Goal: Task Accomplishment & Management: Complete application form

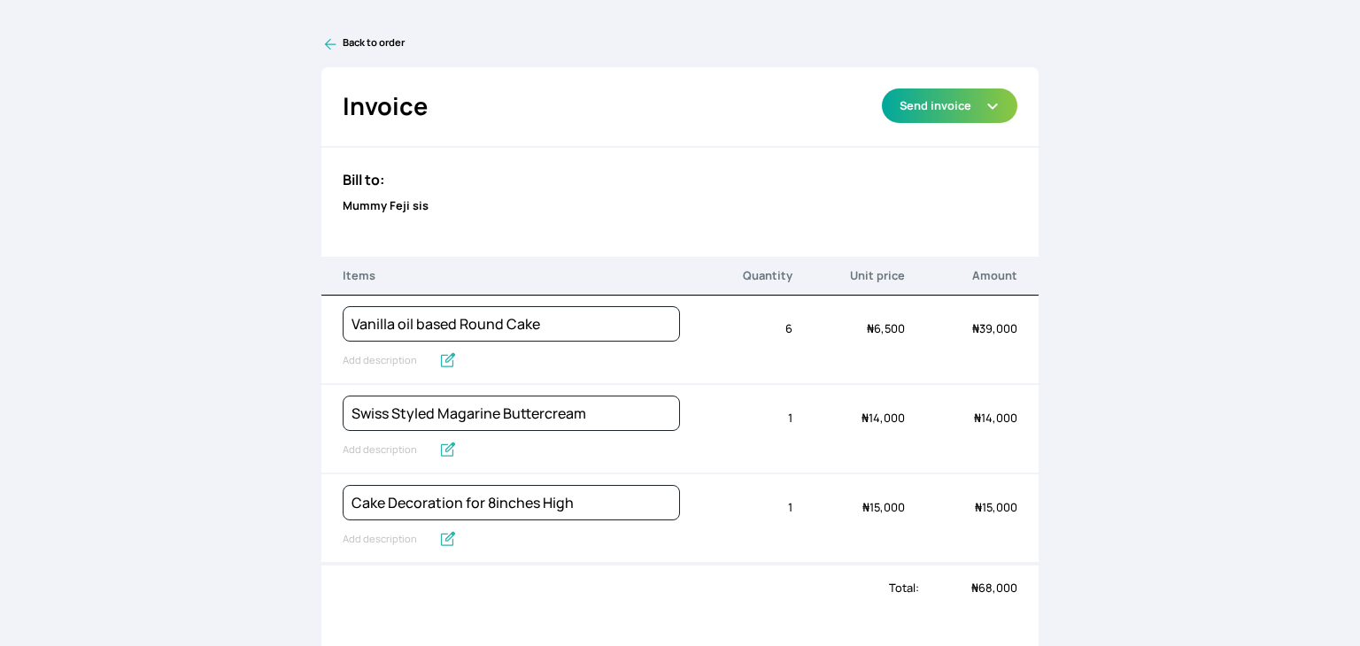
click at [332, 45] on icon at bounding box center [330, 44] width 18 height 18
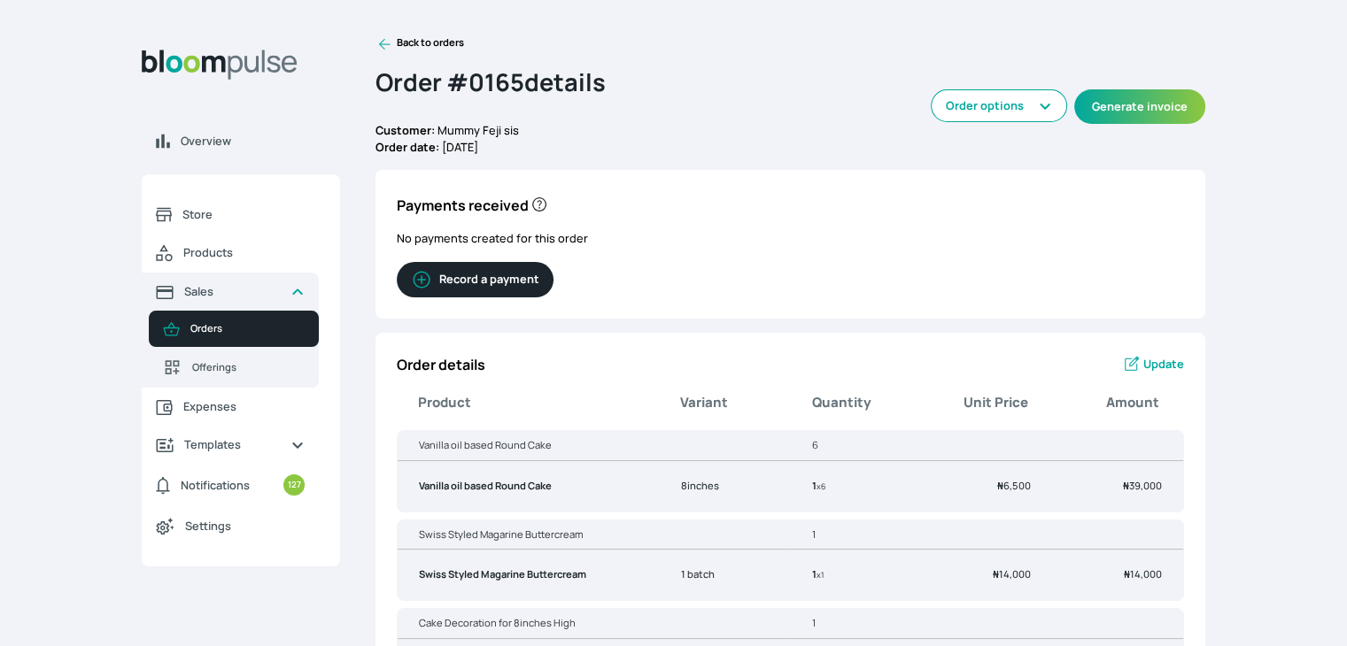
click at [1151, 362] on span "Update" at bounding box center [1163, 364] width 41 height 17
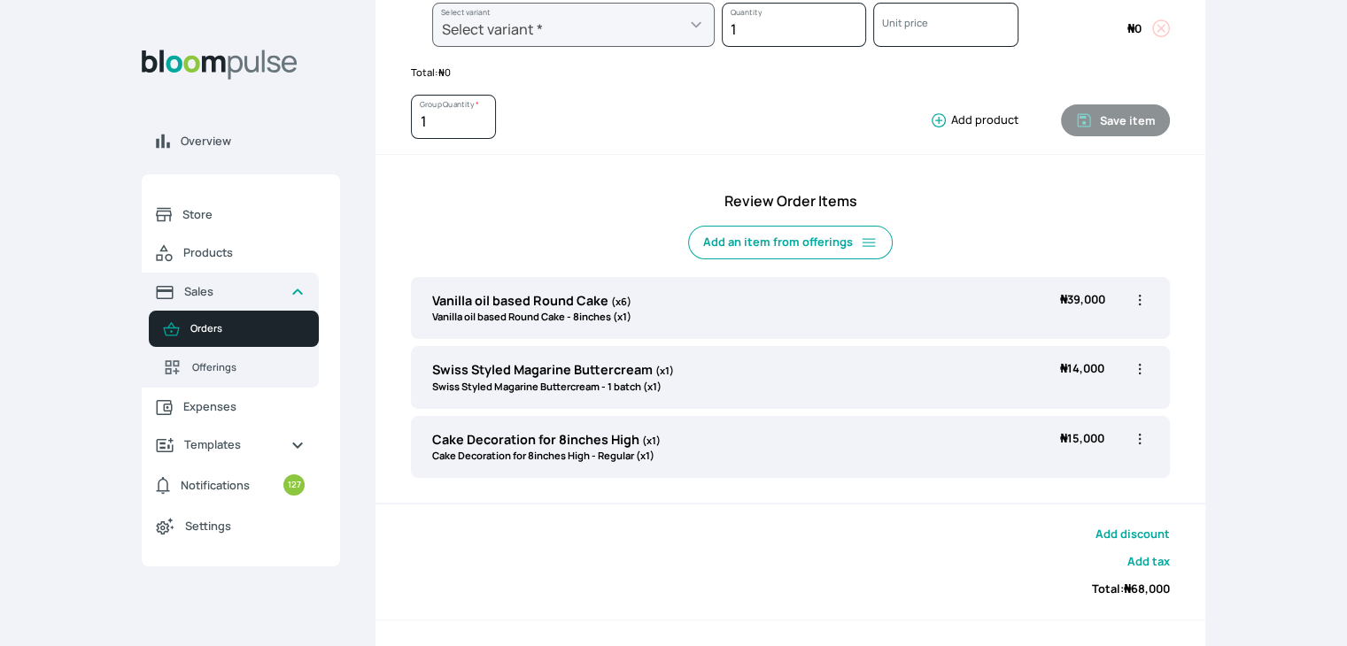
scroll to position [396, 0]
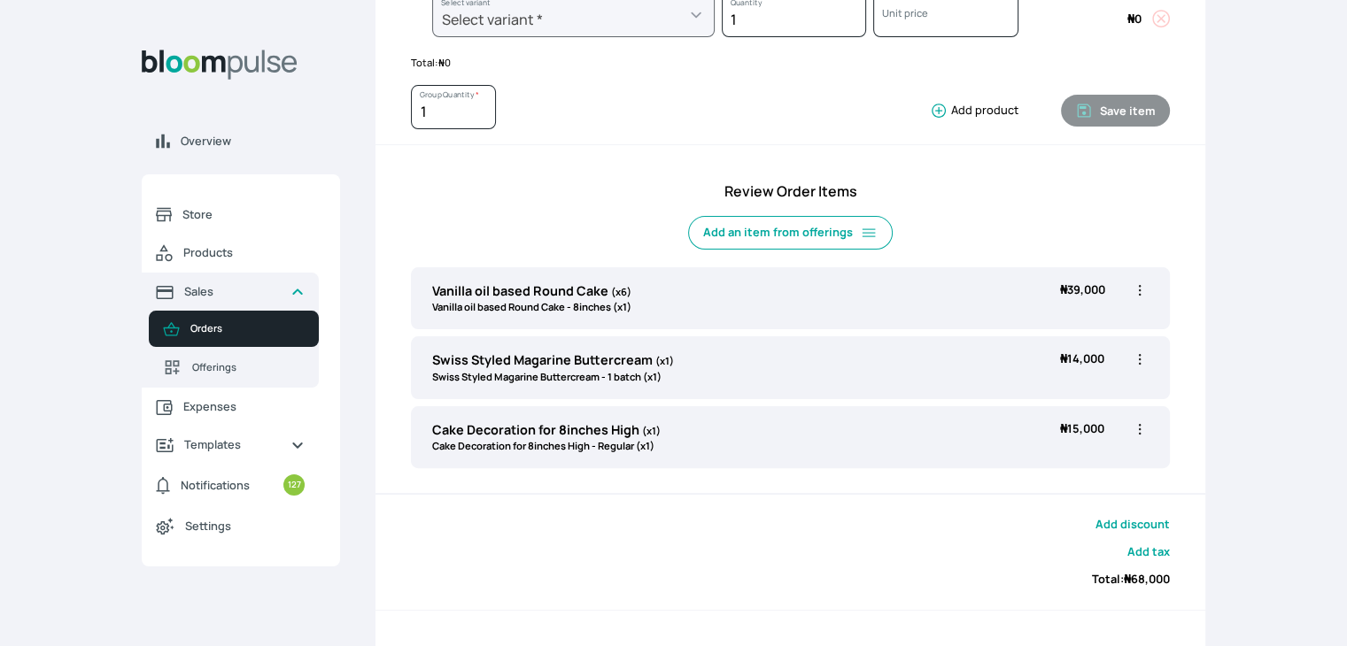
click at [1140, 351] on icon "button" at bounding box center [1140, 360] width 18 height 18
click at [1045, 453] on span "Delete" at bounding box center [1044, 460] width 33 height 15
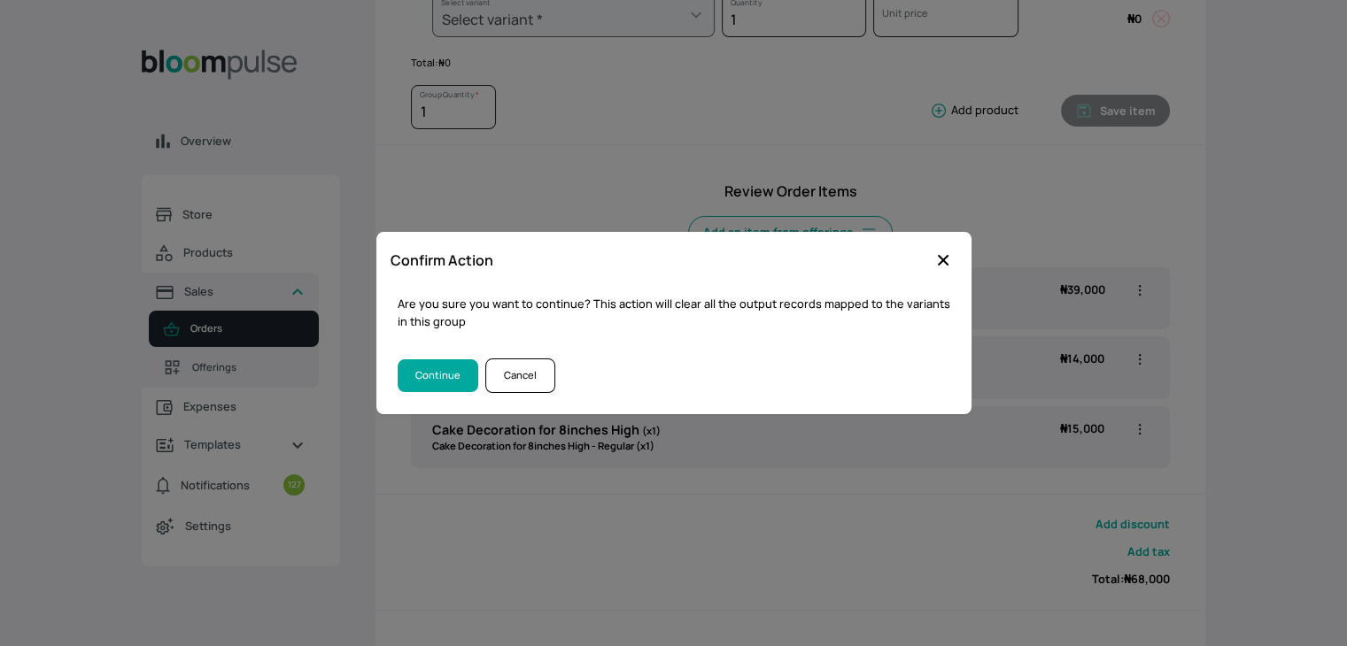
click at [940, 256] on icon "button" at bounding box center [943, 260] width 18 height 18
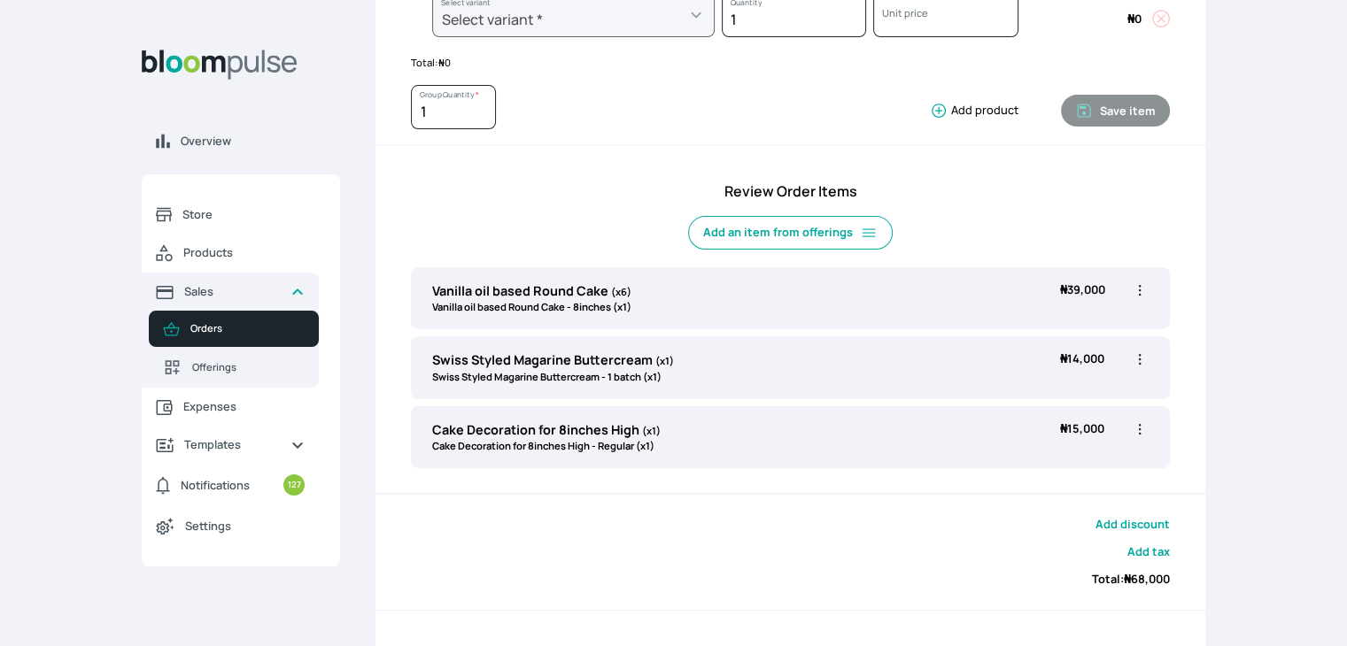
scroll to position [0, 0]
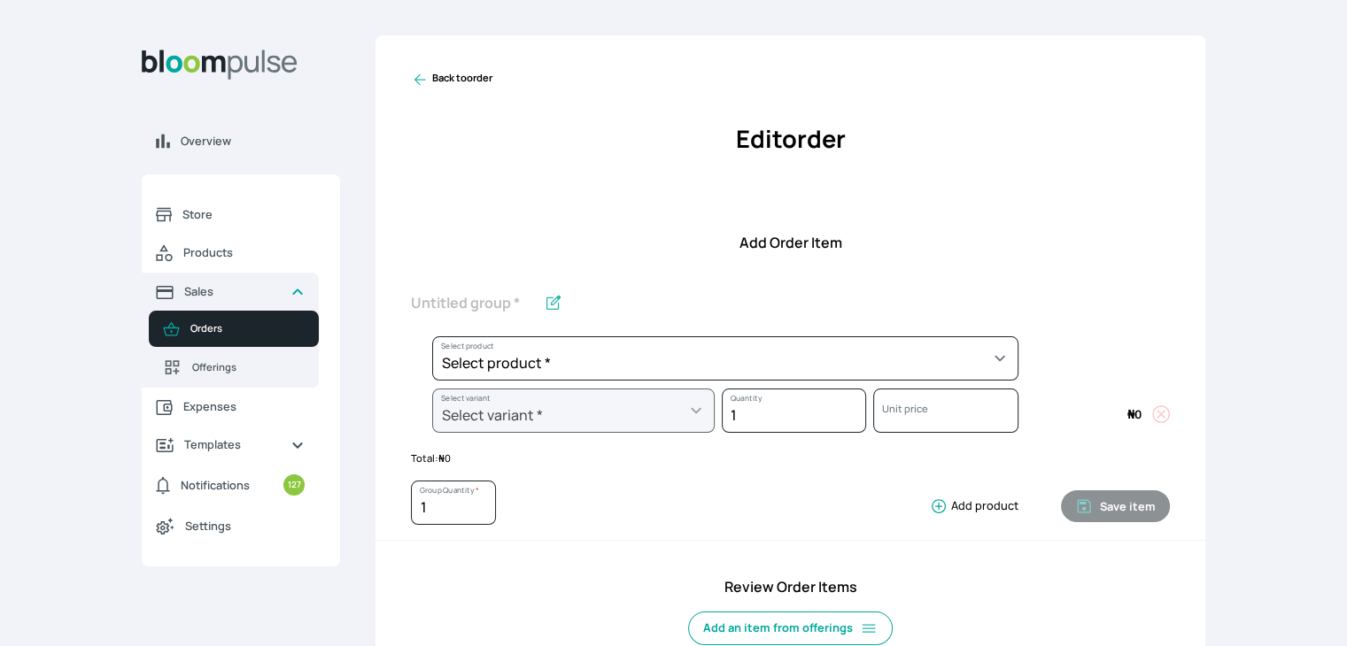
click at [439, 81] on link "Back to order" at bounding box center [451, 80] width 81 height 18
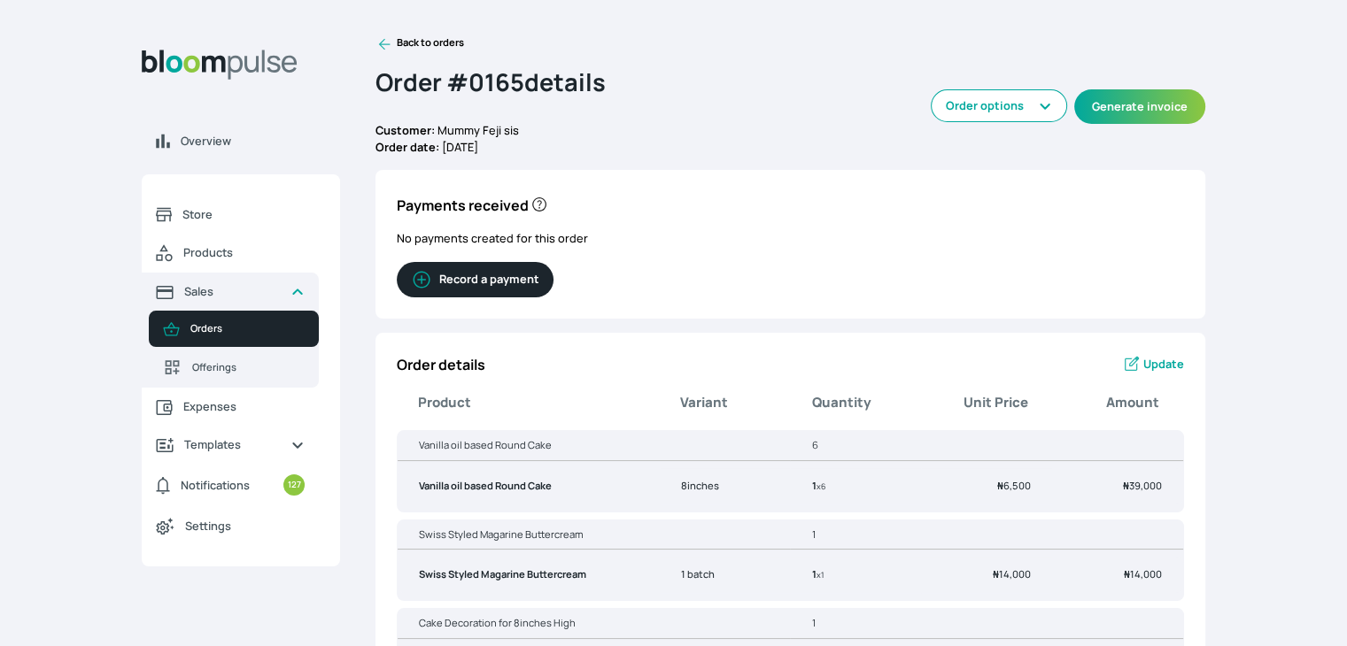
click at [393, 42] on link "Back to orders" at bounding box center [419, 44] width 89 height 18
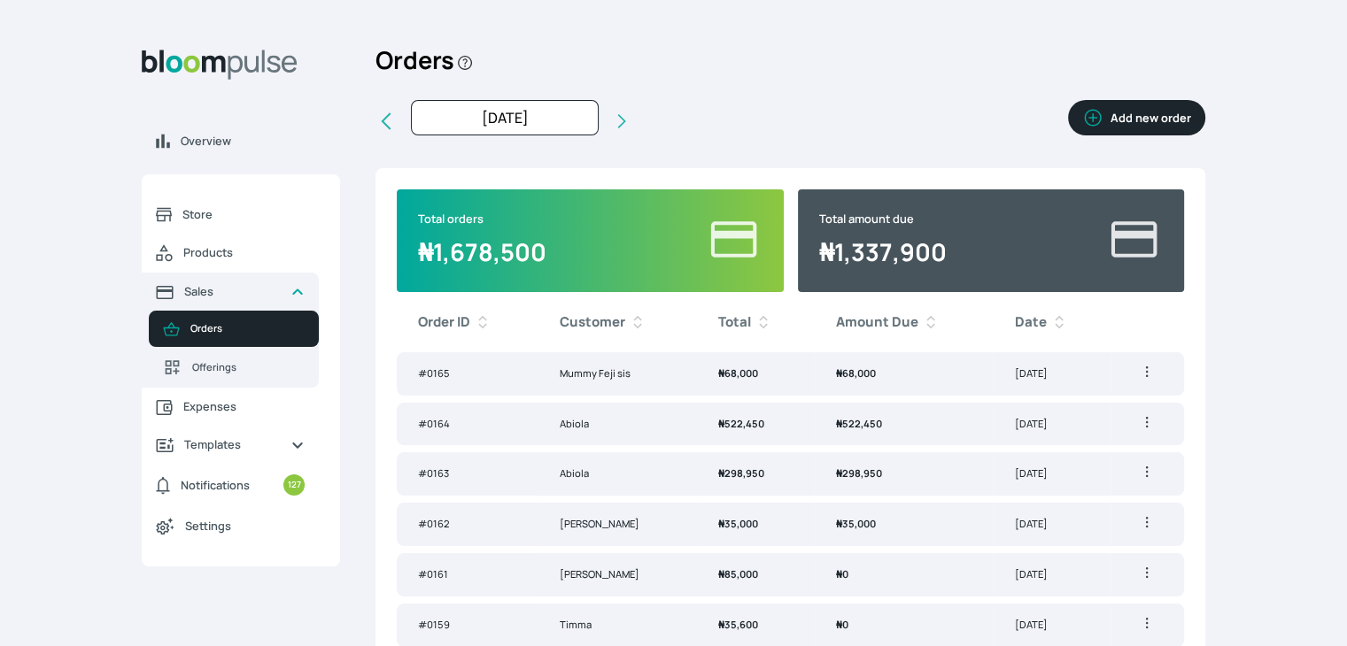
click at [1135, 111] on button "Add new order" at bounding box center [1136, 117] width 137 height 35
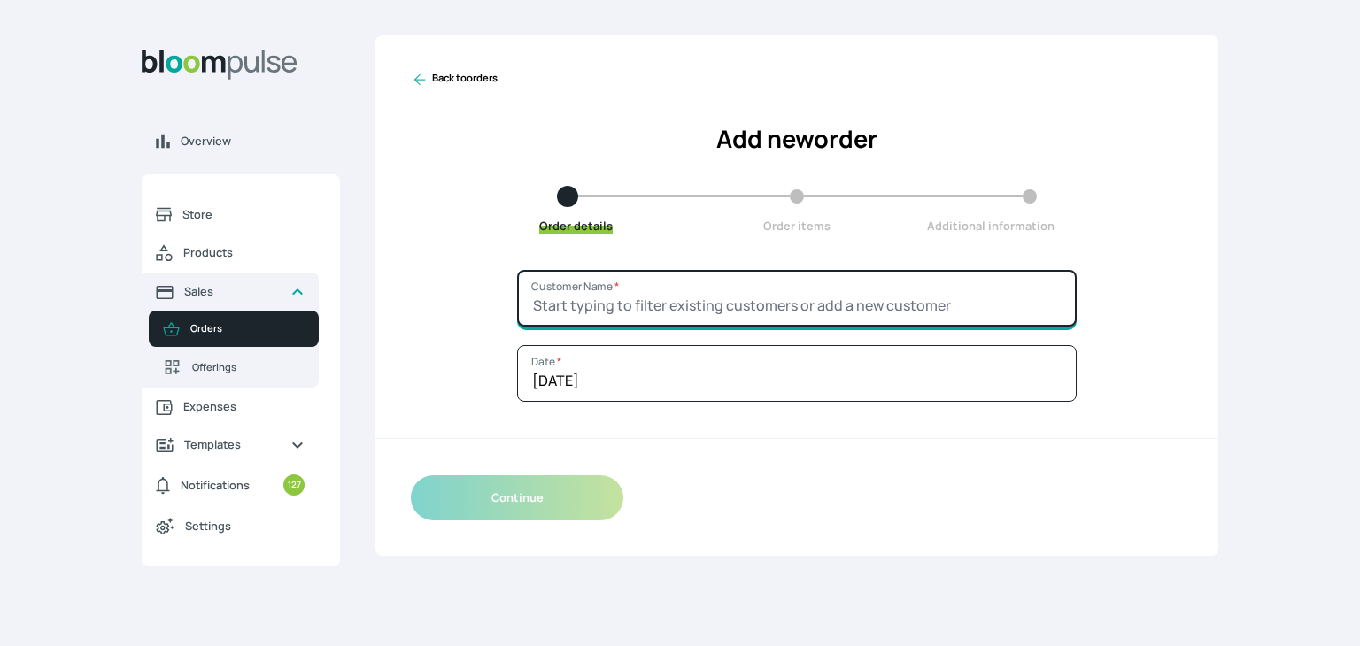
click at [737, 309] on input "Customer Name *" at bounding box center [797, 298] width 560 height 57
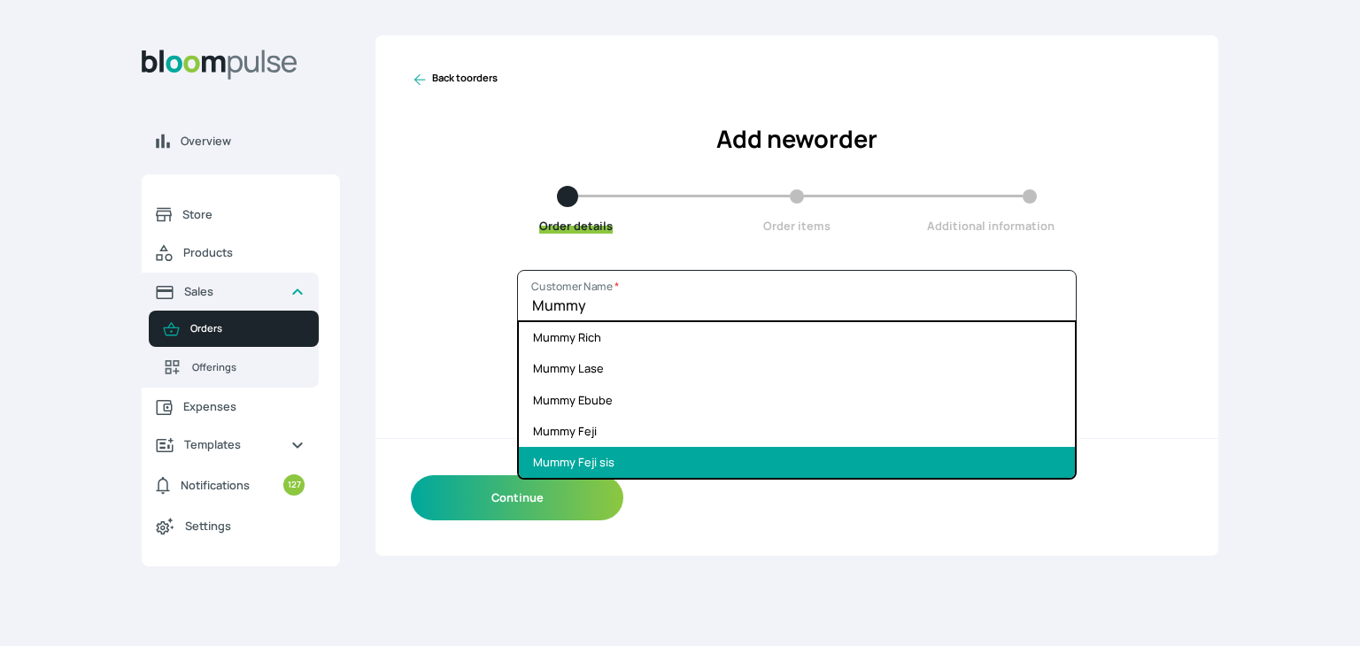
click at [638, 454] on li "Mummy Feji sis" at bounding box center [797, 462] width 556 height 31
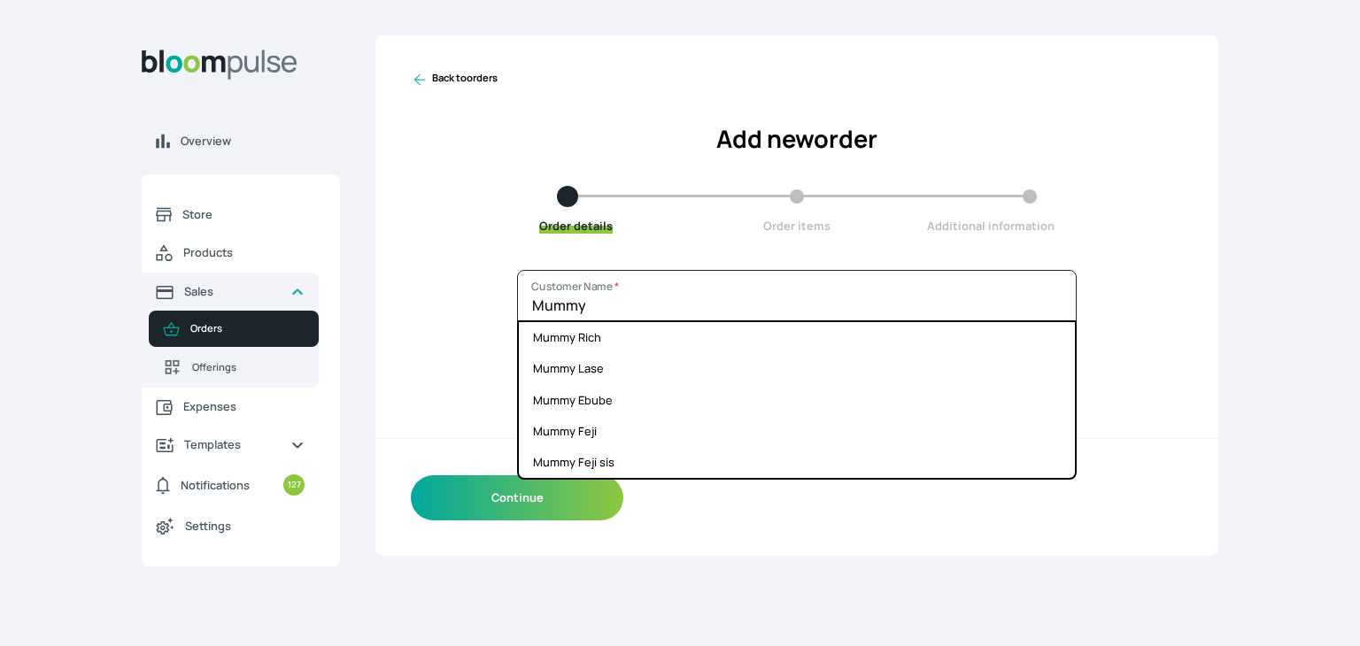
type input "Mummy Feji sis"
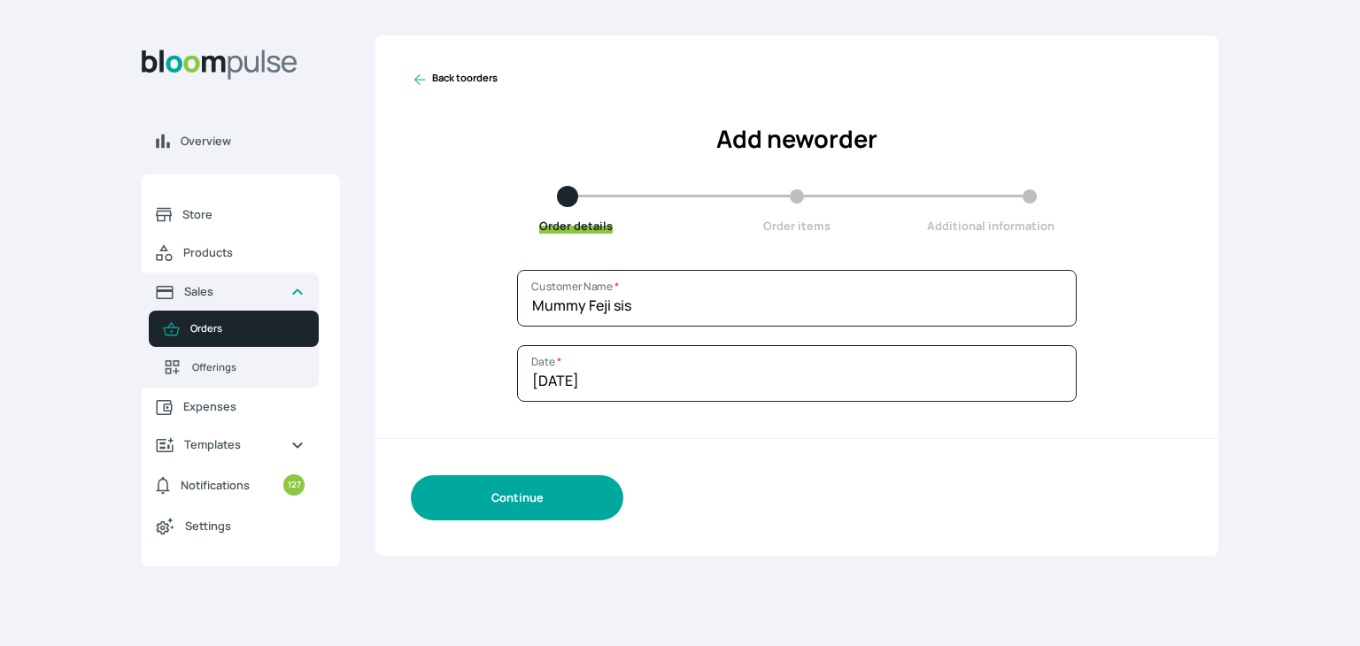
click at [576, 497] on button "Continue" at bounding box center [517, 498] width 213 height 45
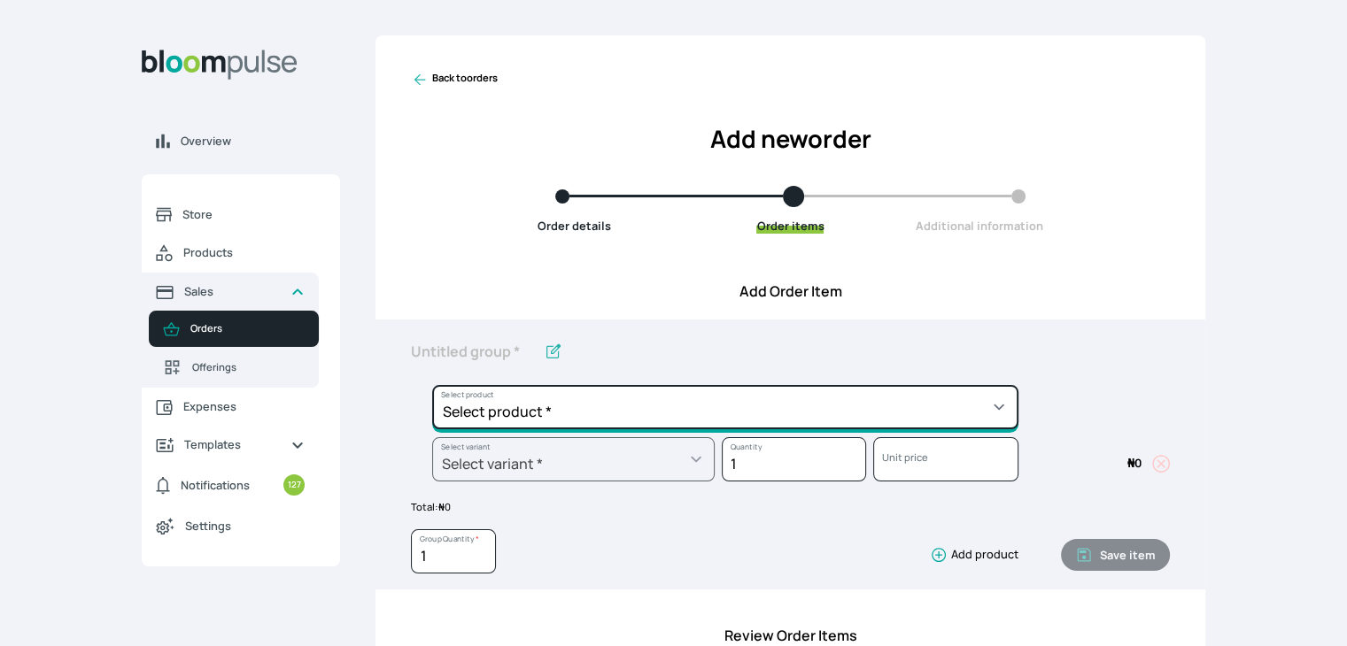
click at [592, 408] on select "Select product * Cake Decoration for 8inches High Chocolate oil based Round Cak…" at bounding box center [725, 407] width 586 height 44
select select "49426e7e-6d78-4aff-80b2-0dfc408de078"
click at [432, 385] on select "Select product * Cake Decoration for 8inches High Chocolate oil based Round Cak…" at bounding box center [725, 407] width 586 height 44
type input "Vanilla oil based Round Cake"
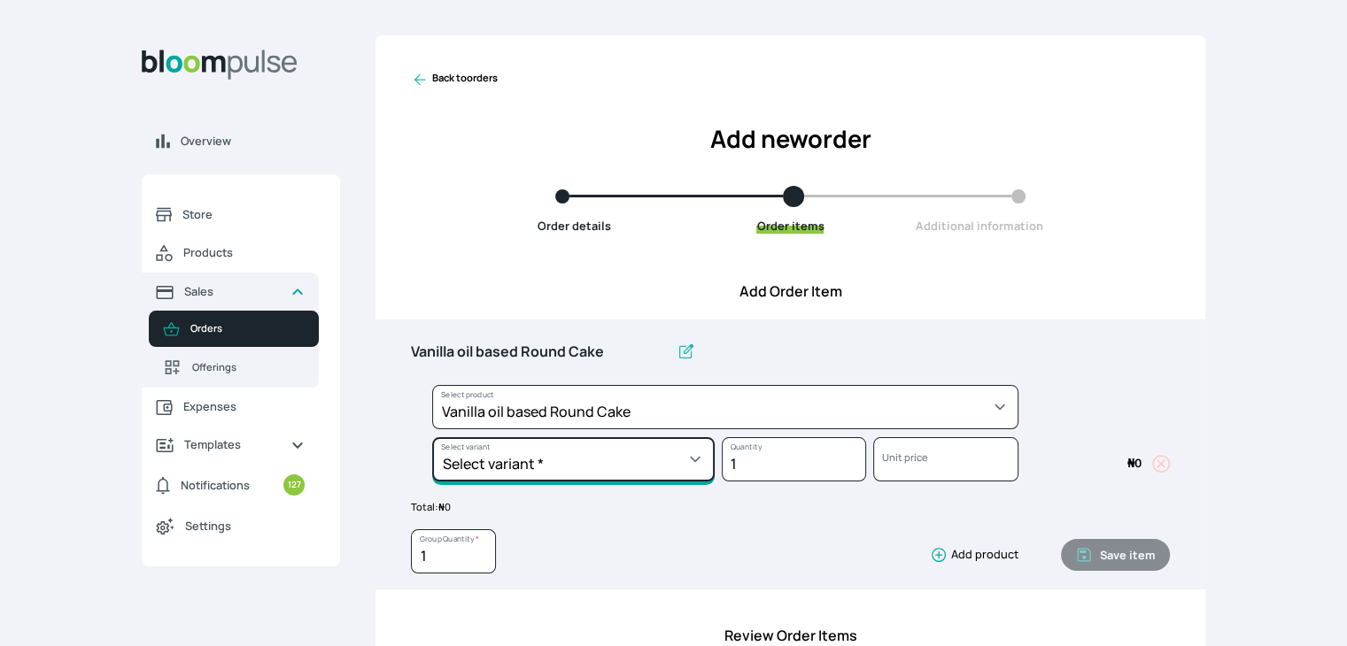
click at [561, 452] on select "Select variant * 10inches 11inches 12inches 6inches 7inches 8inches 9inches" at bounding box center [573, 459] width 282 height 44
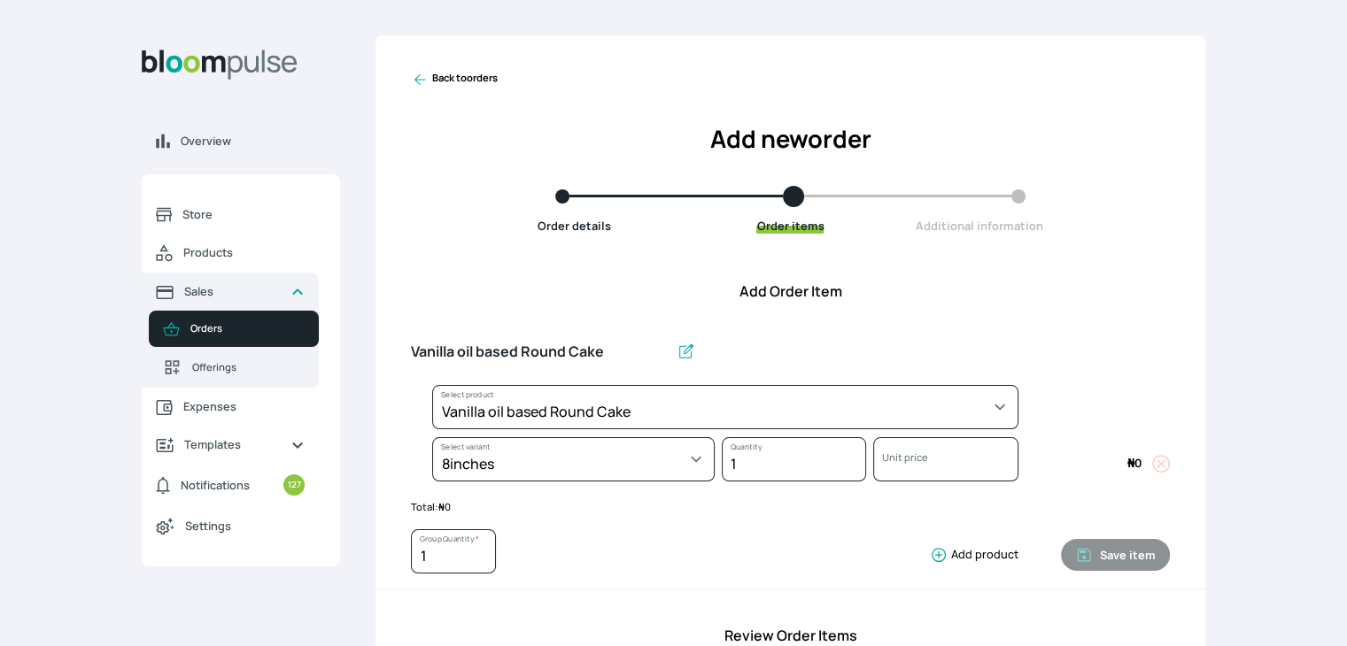
select select "49426e7e-6d78-4aff-80b2-0dfc408de078"
select select "521b5e78-dac1-445e-a6e7-266adeee2241"
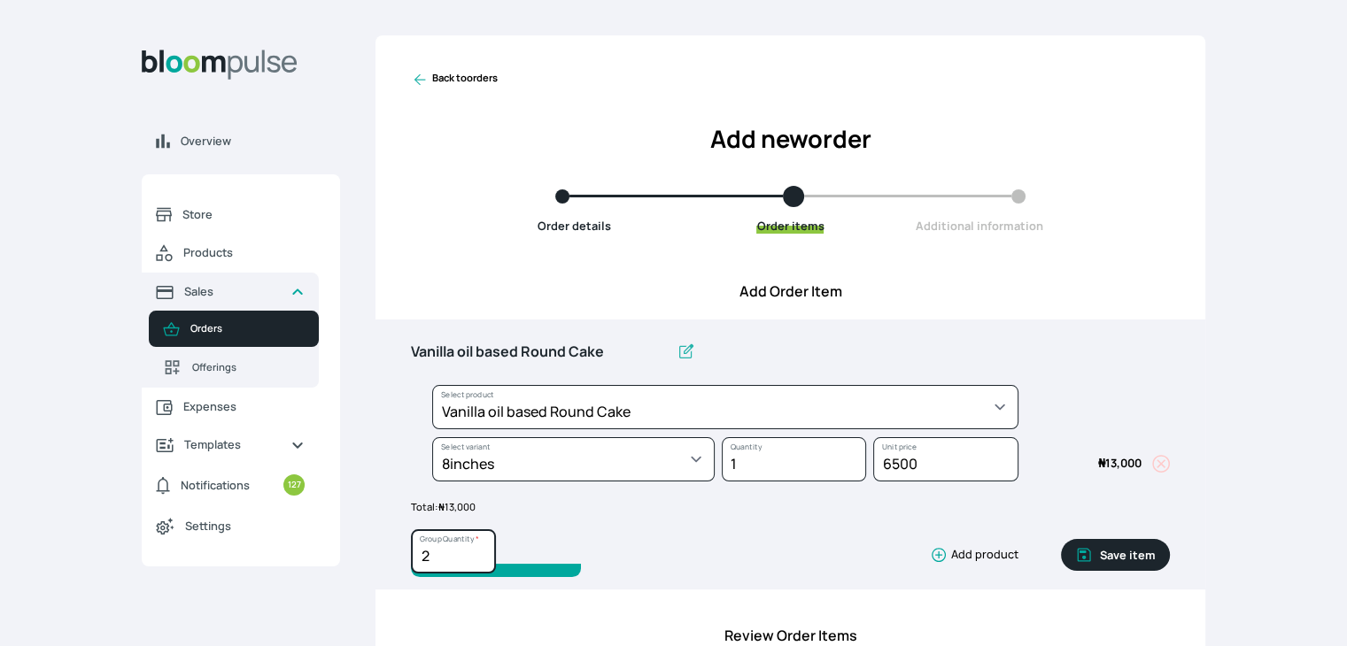
click at [484, 549] on input "2" at bounding box center [453, 552] width 85 height 44
click at [484, 549] on input "3" at bounding box center [453, 552] width 85 height 44
click at [484, 549] on input "4" at bounding box center [453, 552] width 85 height 44
click at [484, 549] on input "5" at bounding box center [453, 552] width 85 height 44
type input "6"
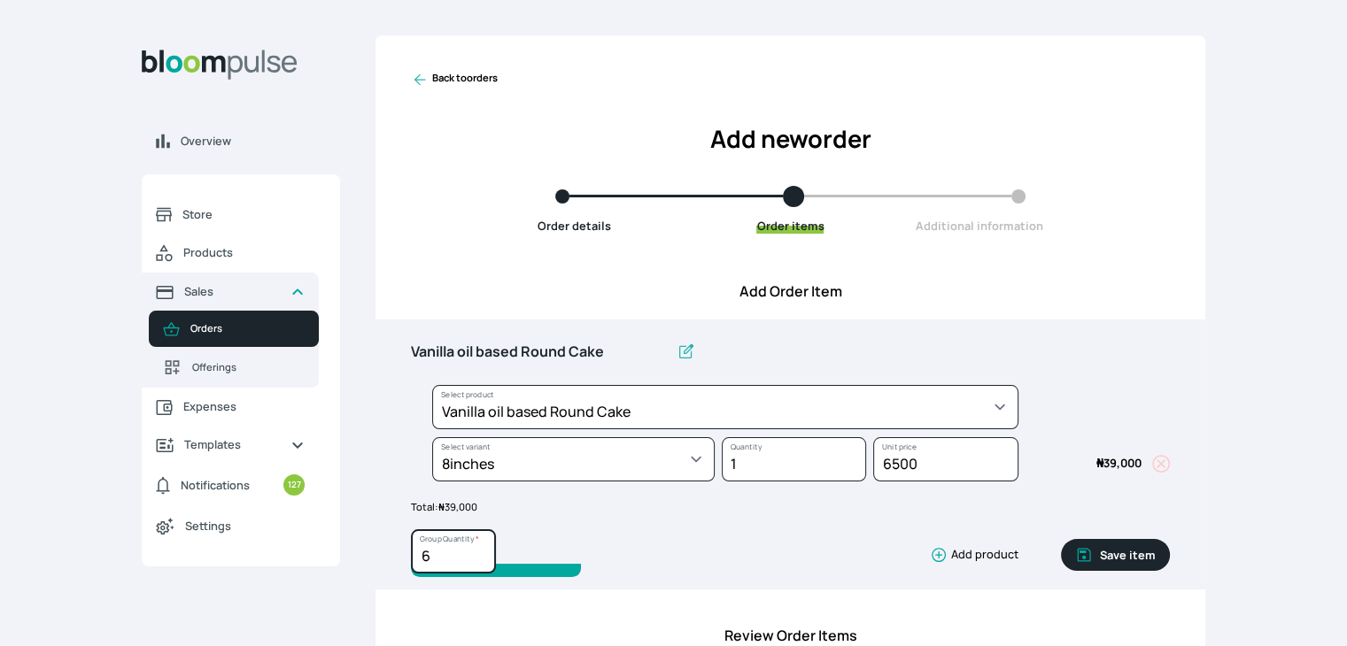
click at [484, 549] on input "6" at bounding box center [453, 552] width 85 height 44
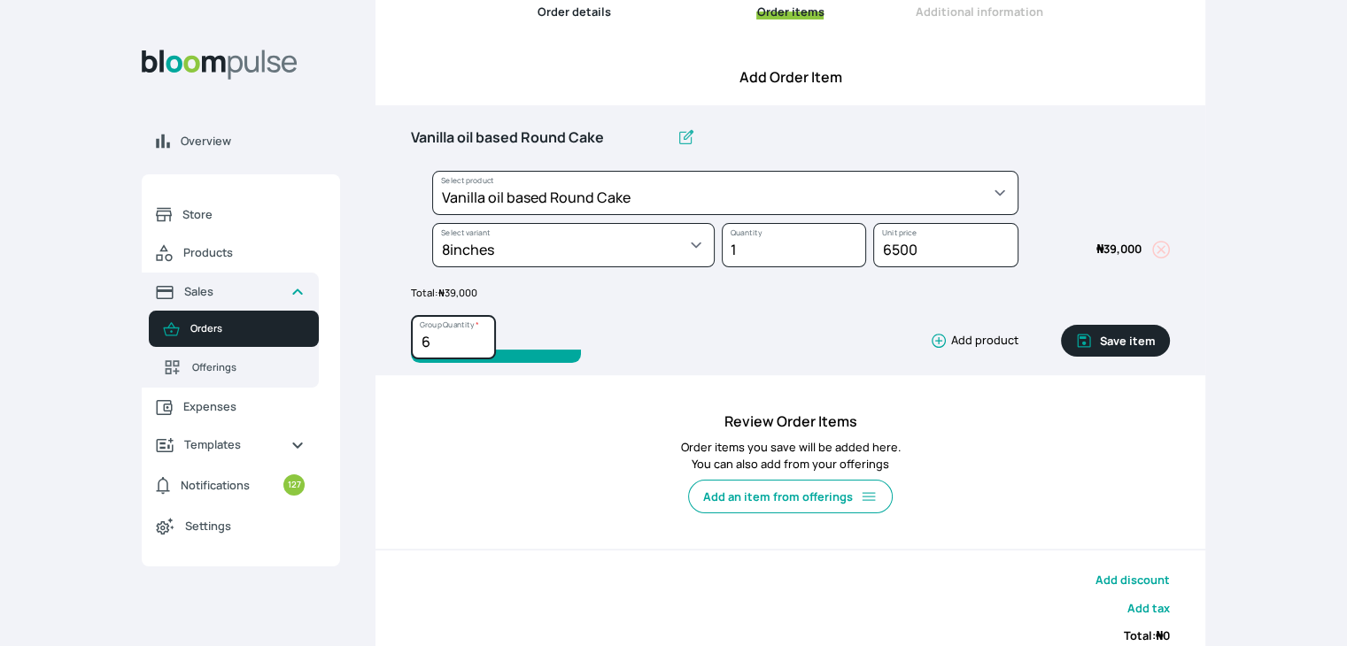
scroll to position [236, 0]
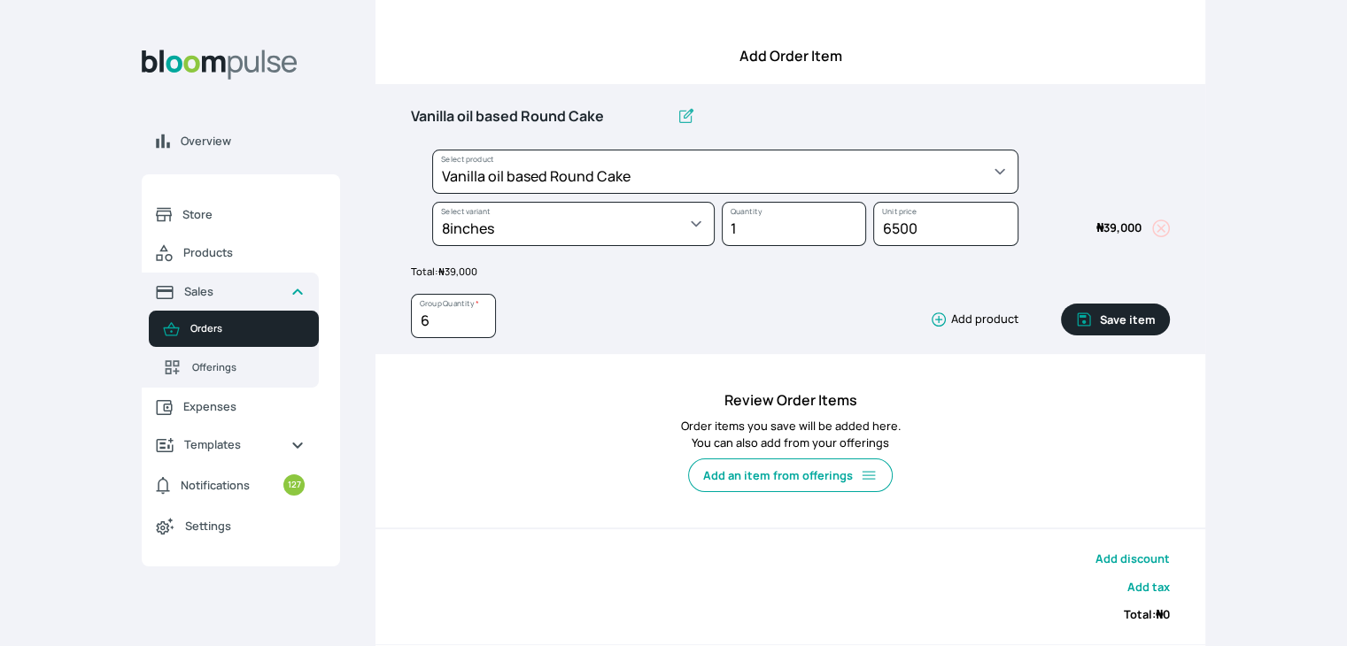
click at [1111, 315] on button "Save item" at bounding box center [1115, 320] width 109 height 32
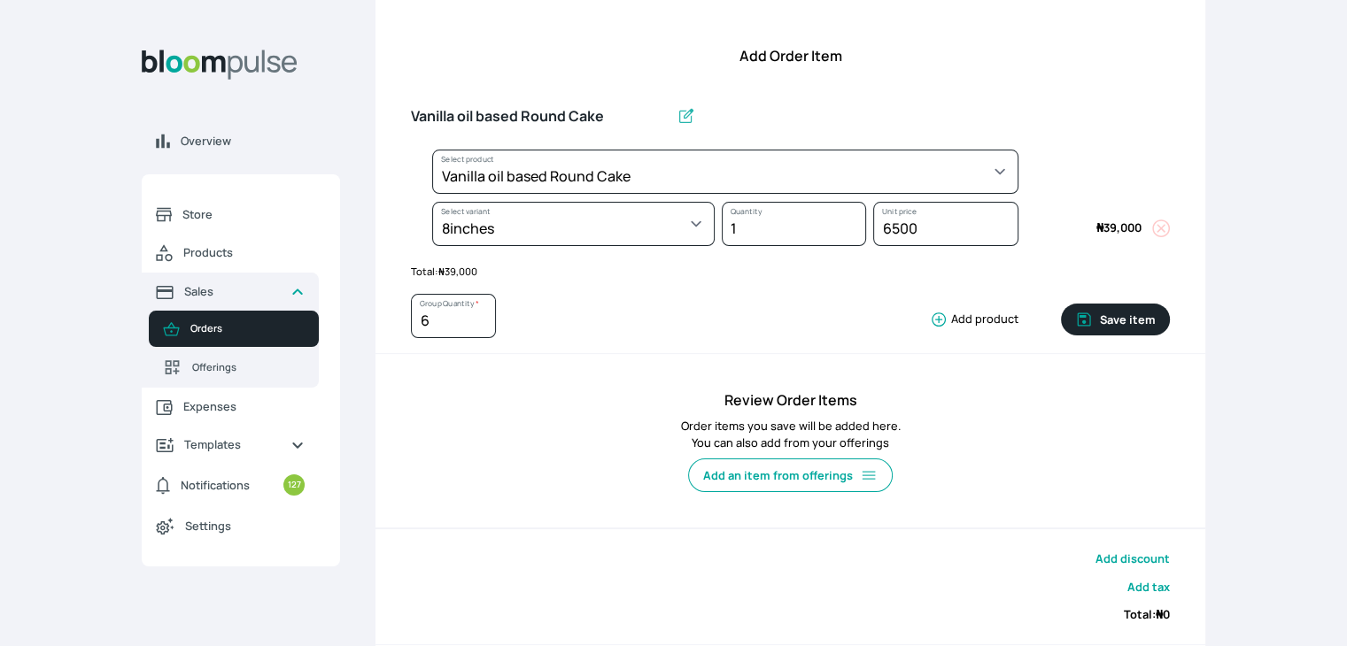
type input "1"
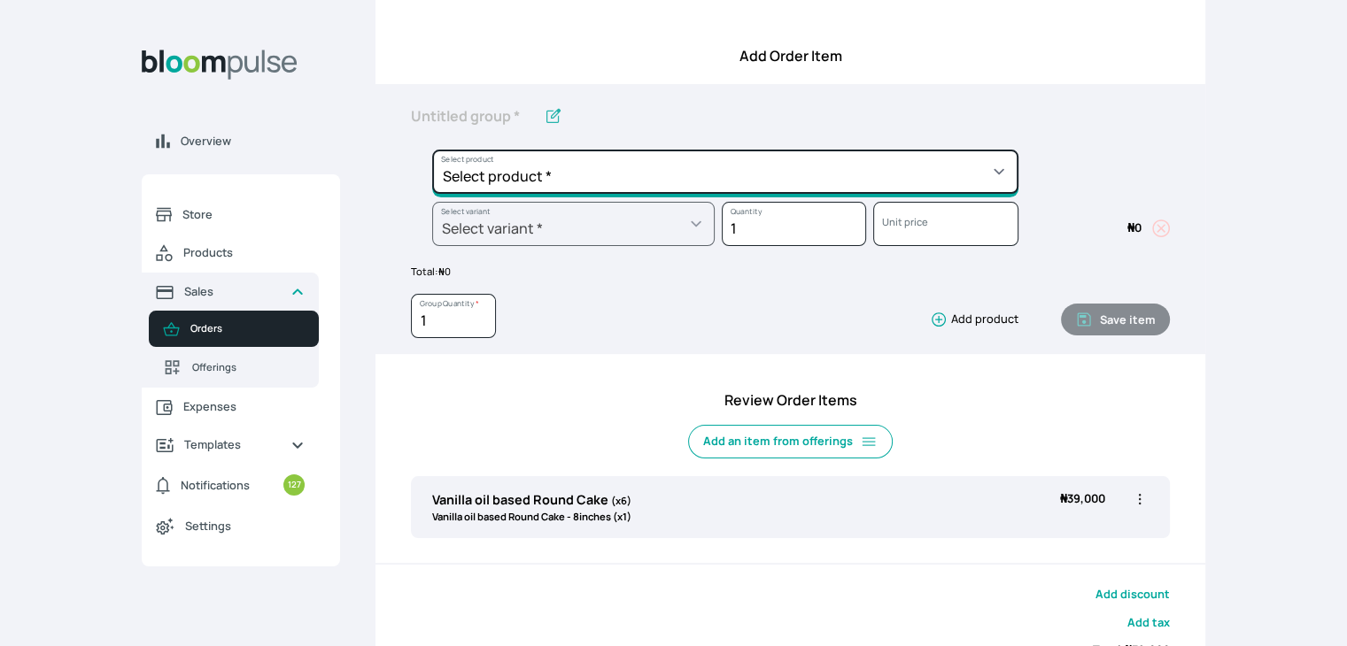
click at [782, 186] on select "Select product * Cake Decoration for 8inches High Chocolate oil based Round Cak…" at bounding box center [725, 172] width 586 height 44
select select "83f82b0c-44eb-4ac8-bd97-27faddcd7e30"
click at [432, 150] on select "Select product * Cake Decoration for 8inches High Chocolate oil based Round Cak…" at bounding box center [725, 172] width 586 height 44
type input "Whipped Cream Frosting"
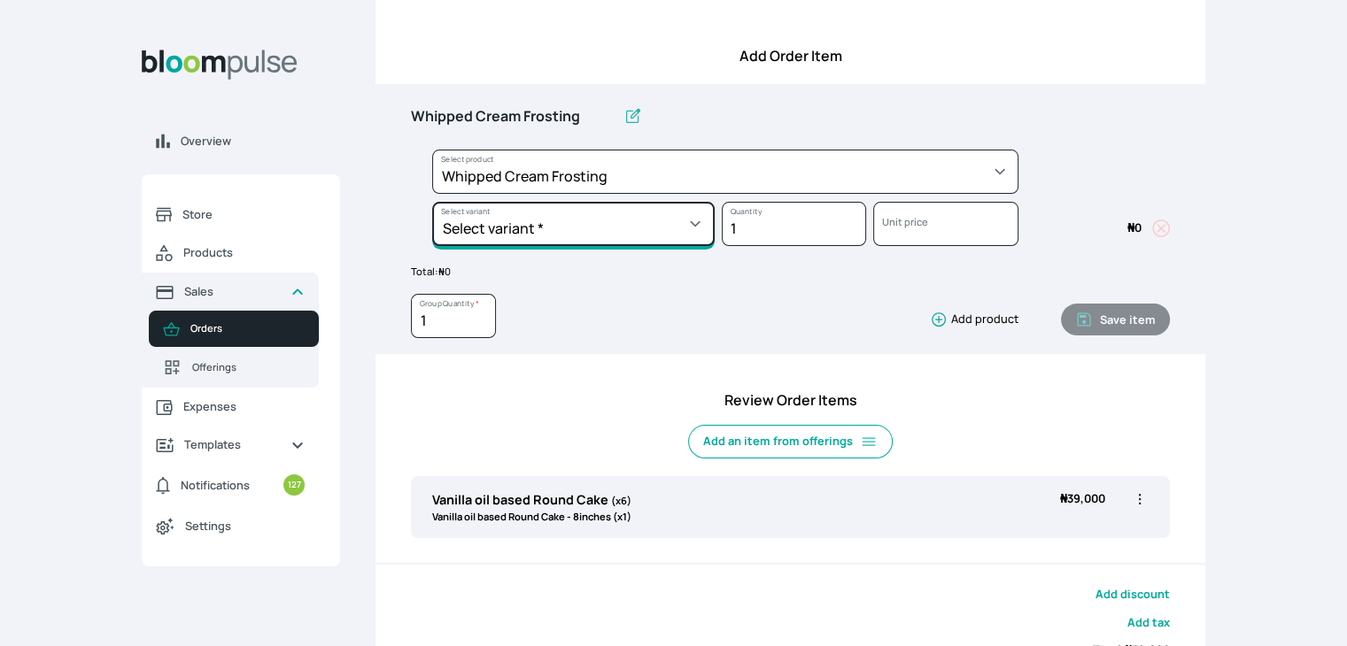
click at [687, 225] on select "Select variant * 1 cup 2 cups 3 cups 4 cups" at bounding box center [573, 224] width 282 height 44
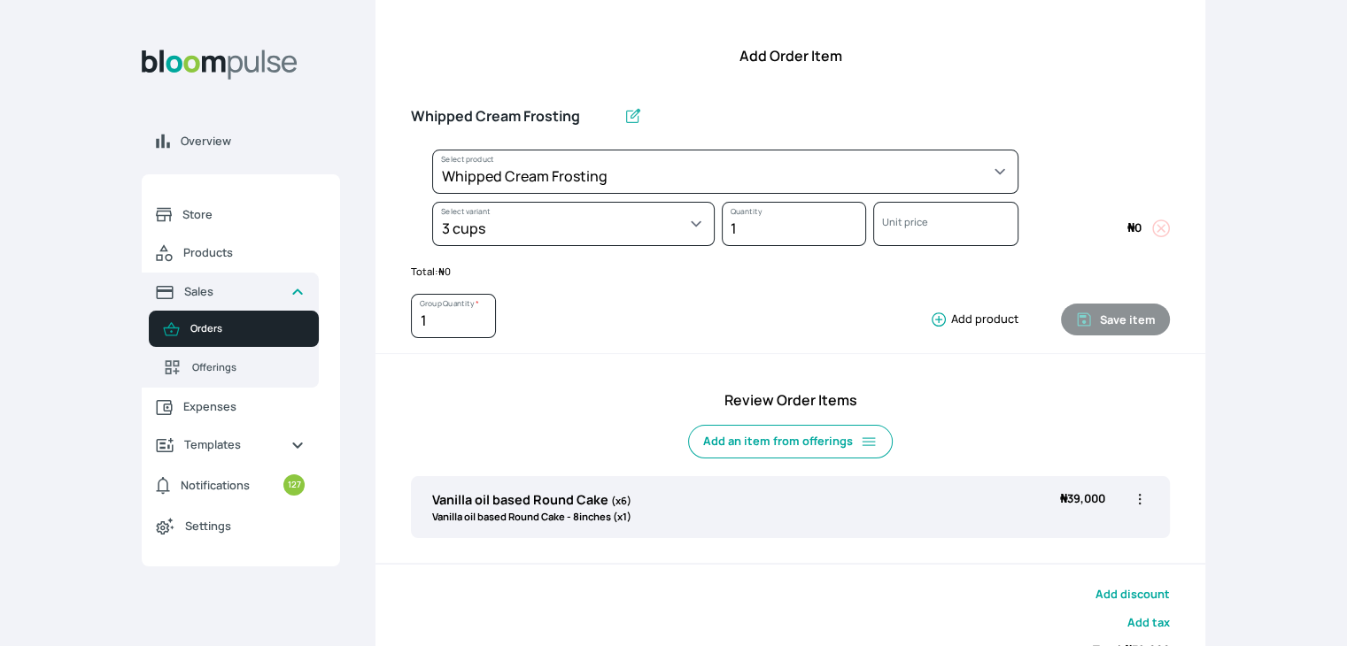
select select "83f82b0c-44eb-4ac8-bd97-27faddcd7e30"
select select "fde2ff08-7291-4fbf-b13d-84aa5027fb42"
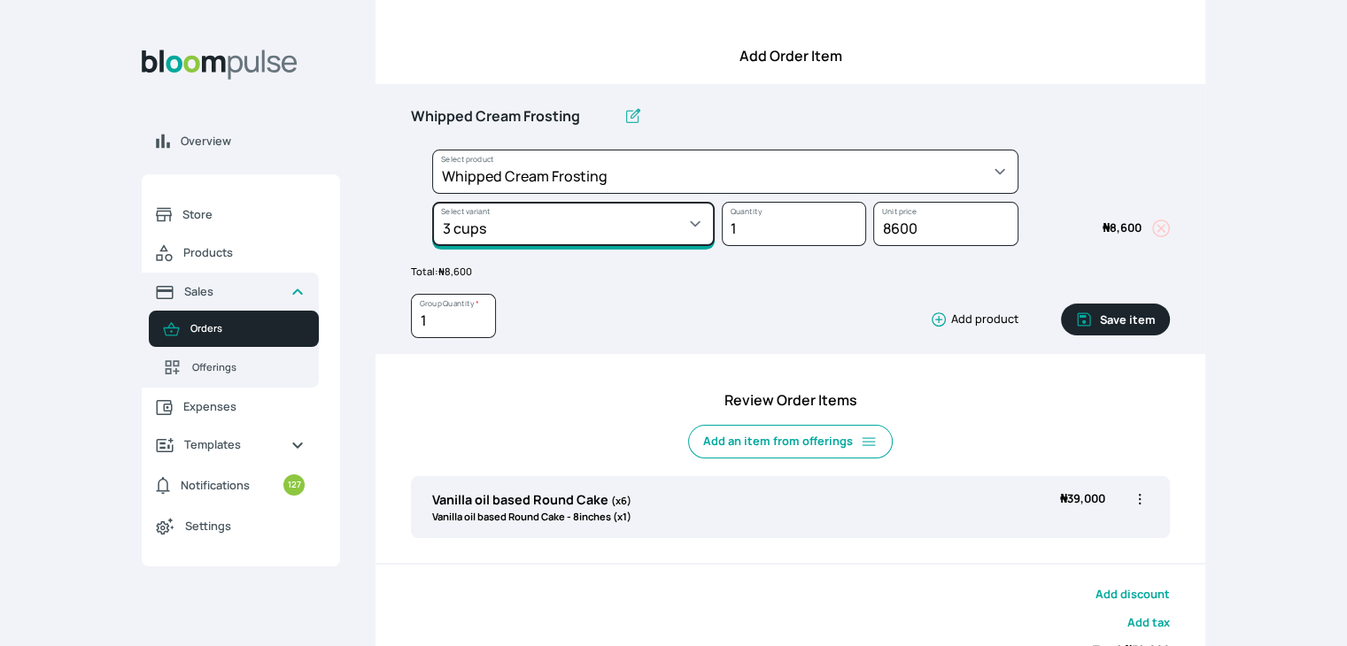
click at [654, 228] on select "Select variant * 1 cup 2 cups 3 cups 4 cups" at bounding box center [573, 224] width 282 height 44
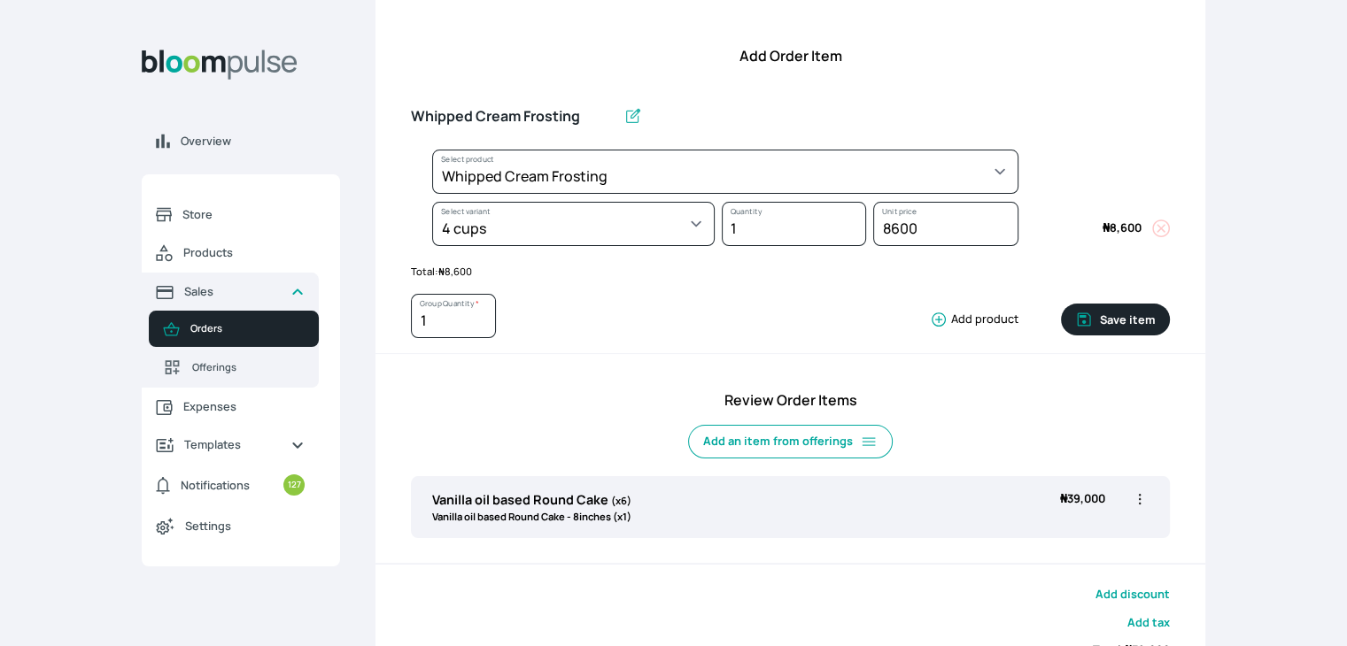
select select "83f82b0c-44eb-4ac8-bd97-27faddcd7e30"
select select "a6a87a49-a89a-4312-9700-585b22abcdb1"
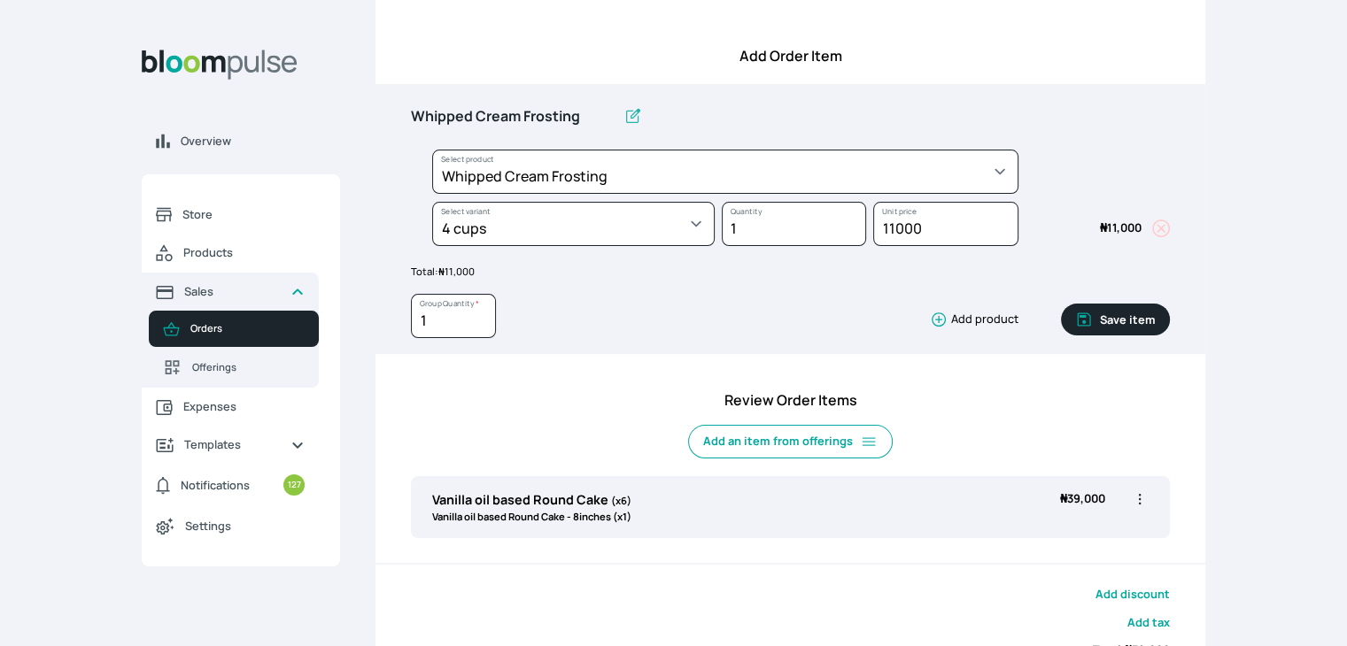
click at [1115, 316] on button "Save item" at bounding box center [1115, 320] width 109 height 32
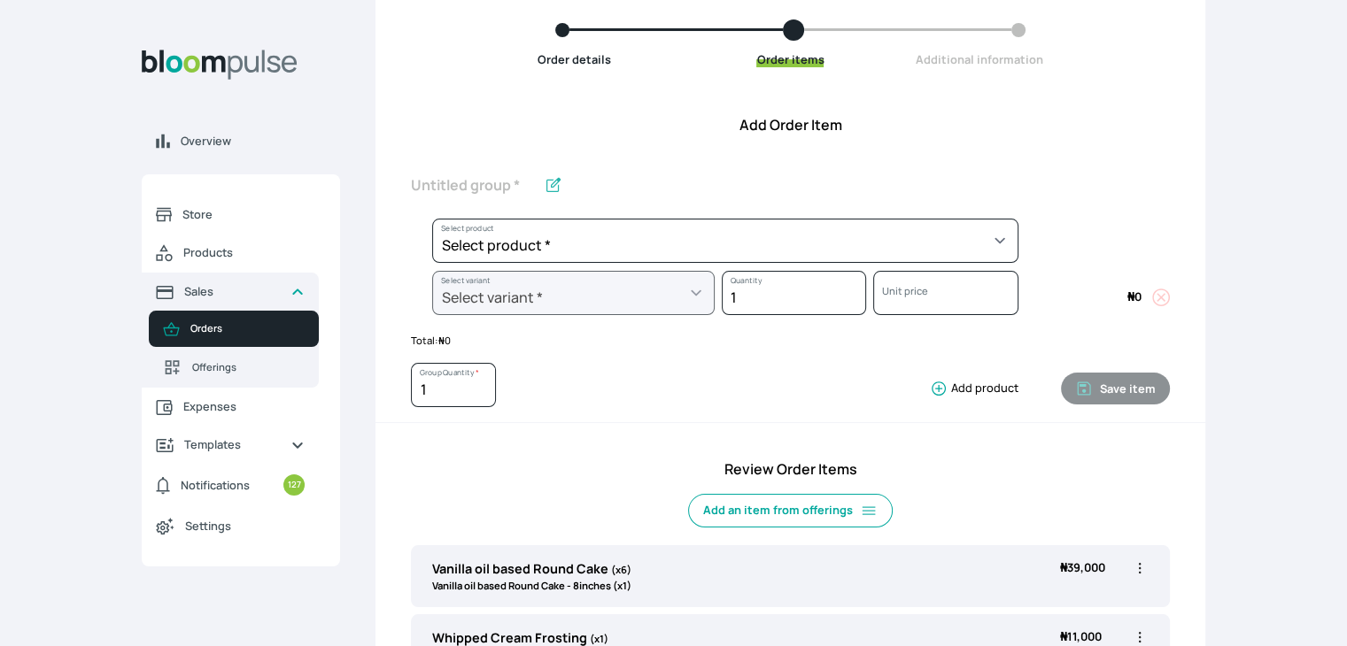
scroll to position [152, 0]
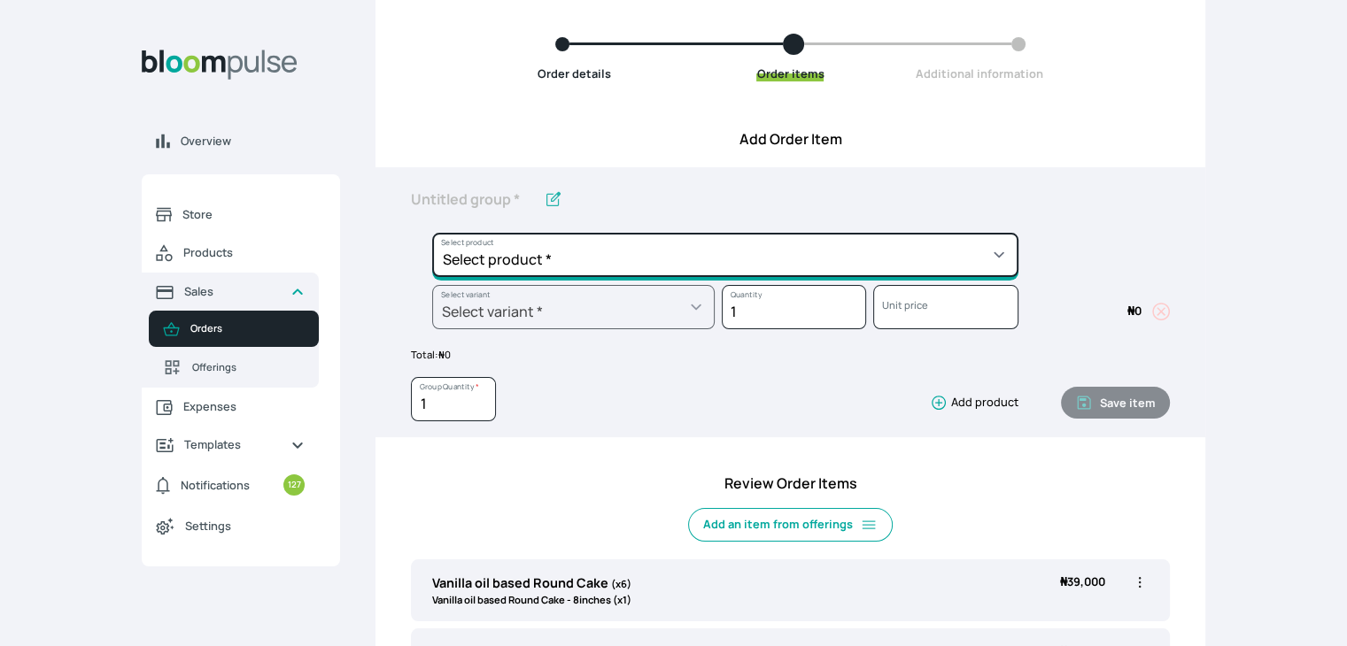
click at [994, 251] on select "Select product * Cake Decoration for 8inches High Chocolate oil based Round Cak…" at bounding box center [725, 255] width 586 height 44
select select "023b730d-bc46-477e-b7f7-d3522e7f455b"
click at [432, 233] on select "Select product * Cake Decoration for 8inches High Chocolate oil based Round Cak…" at bounding box center [725, 255] width 586 height 44
type input "Cake Decoration for 8inches High"
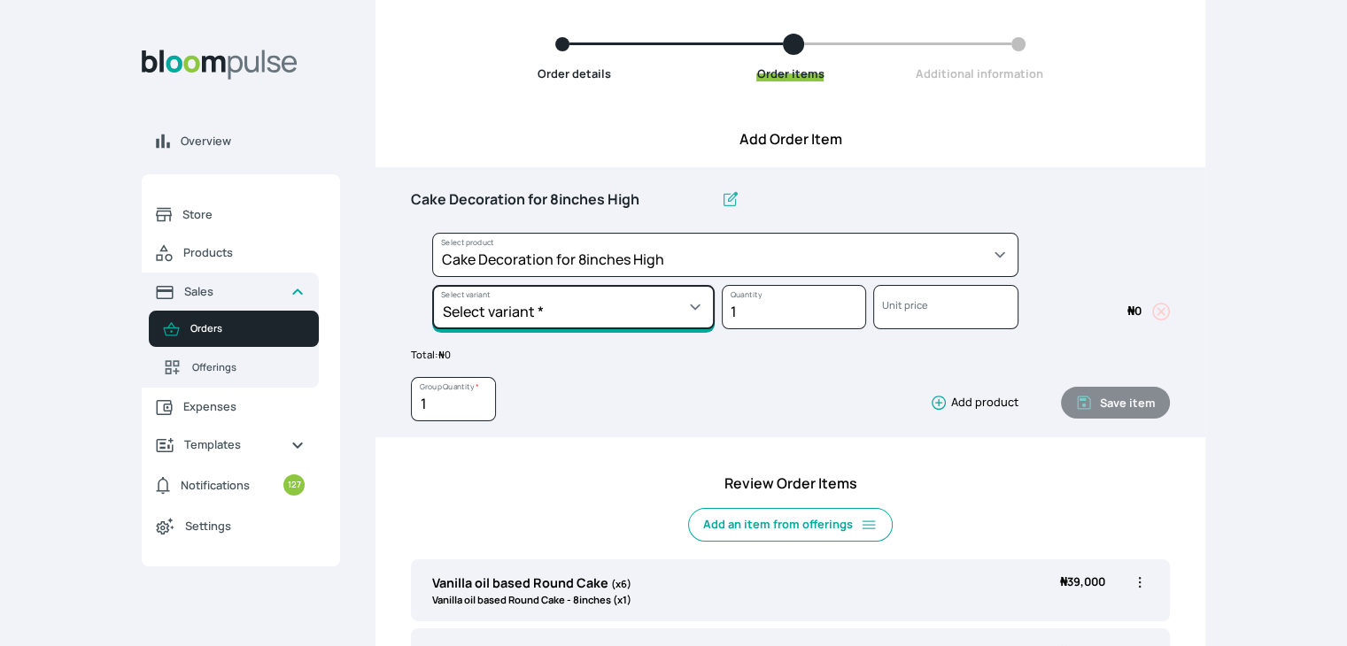
click at [674, 316] on select "Select variant * Basic Complex Regular" at bounding box center [573, 307] width 282 height 44
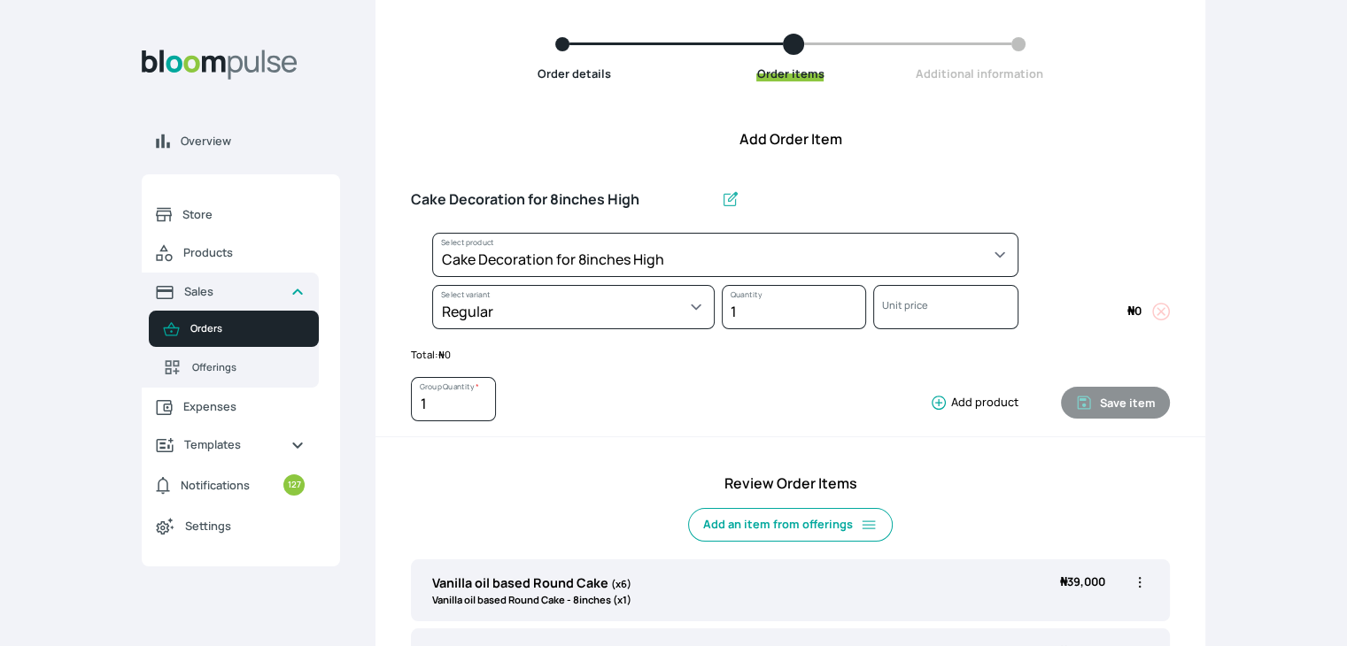
select select "023b730d-bc46-477e-b7f7-d3522e7f455b"
select select "13dbb06e-f851-45db-a0d6-3609ea7c0f11"
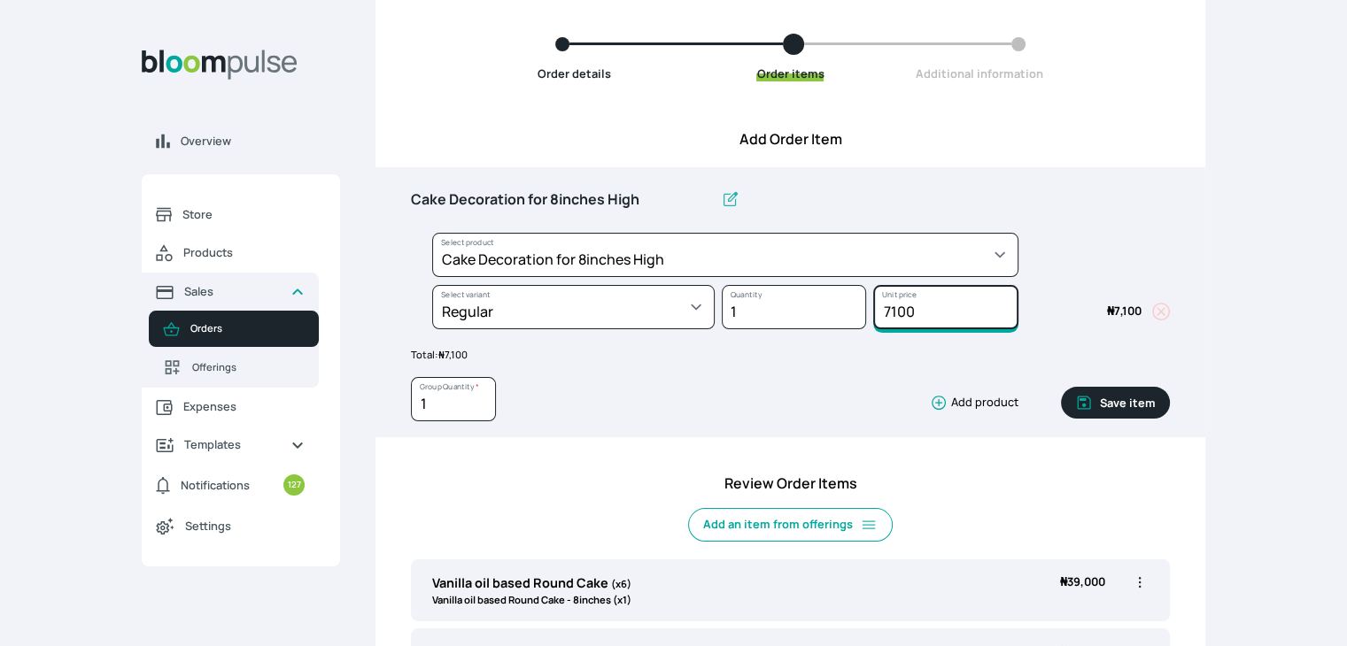
drag, startPoint x: 920, startPoint y: 313, endPoint x: 842, endPoint y: 307, distance: 78.1
click at [842, 307] on div "Select product * Cake Decoration for 8inches High Chocolate oil based Round Cak…" at bounding box center [790, 285] width 759 height 104
type input "15000"
click at [1139, 394] on button "Save item" at bounding box center [1115, 403] width 109 height 32
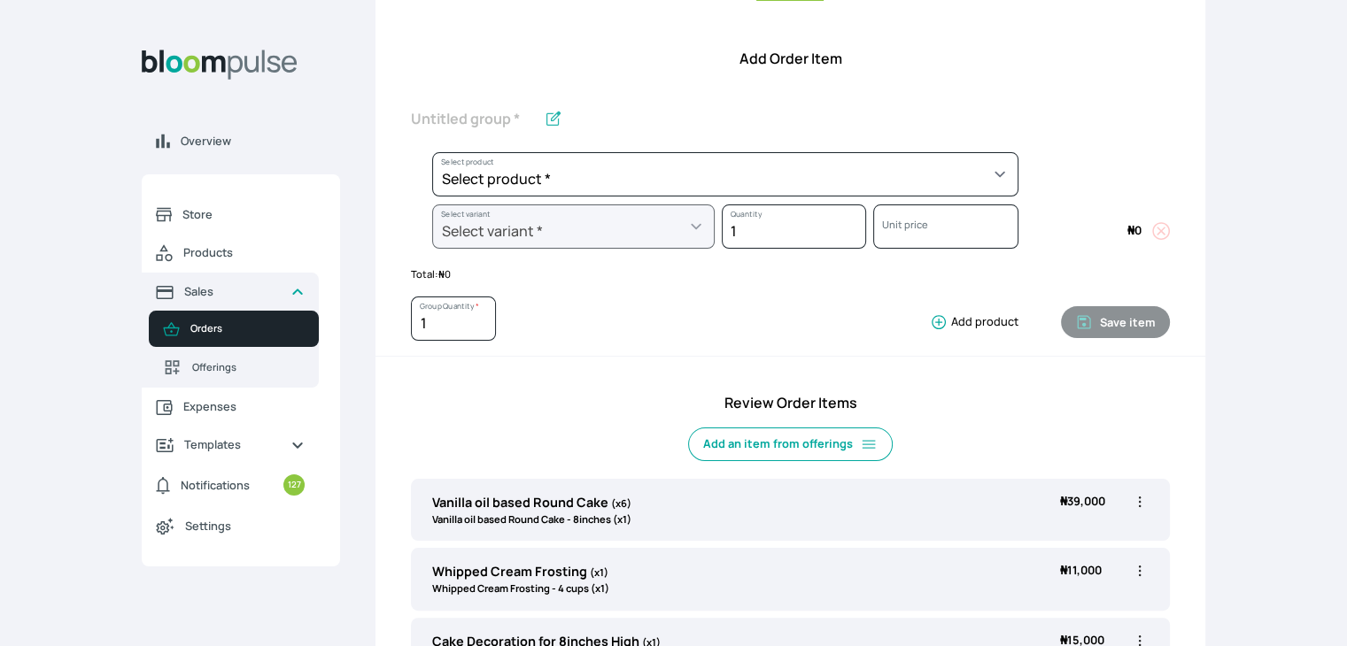
scroll to position [524, 0]
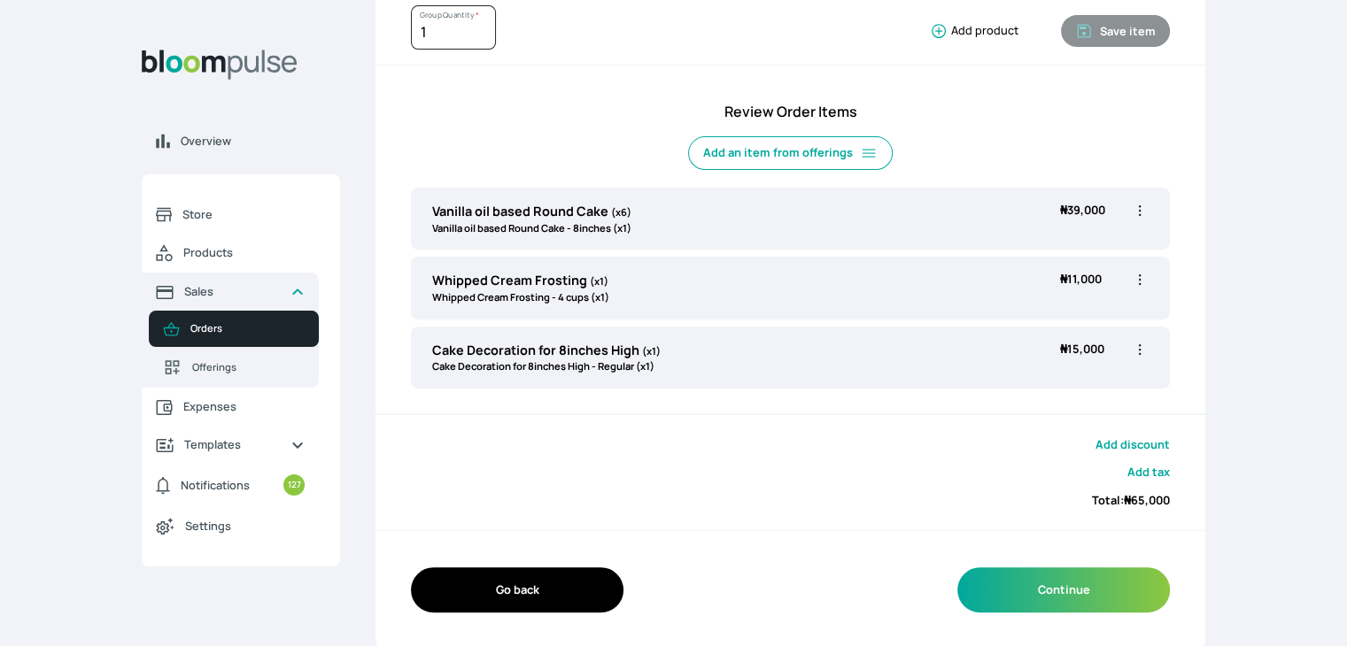
drag, startPoint x: 1254, startPoint y: 357, endPoint x: 1231, endPoint y: 320, distance: 43.7
click at [1142, 212] on icon "button" at bounding box center [1140, 211] width 18 height 18
click at [1067, 306] on span "Delete" at bounding box center [1071, 311] width 128 height 18
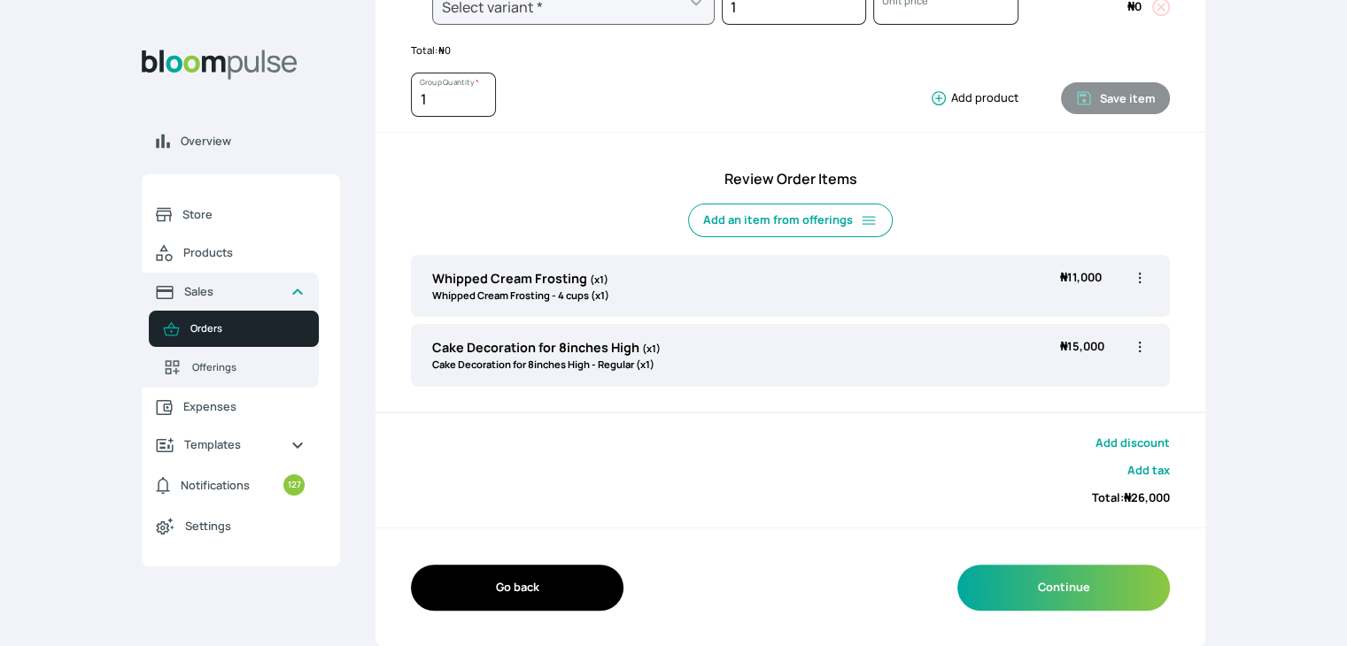
scroll to position [454, 0]
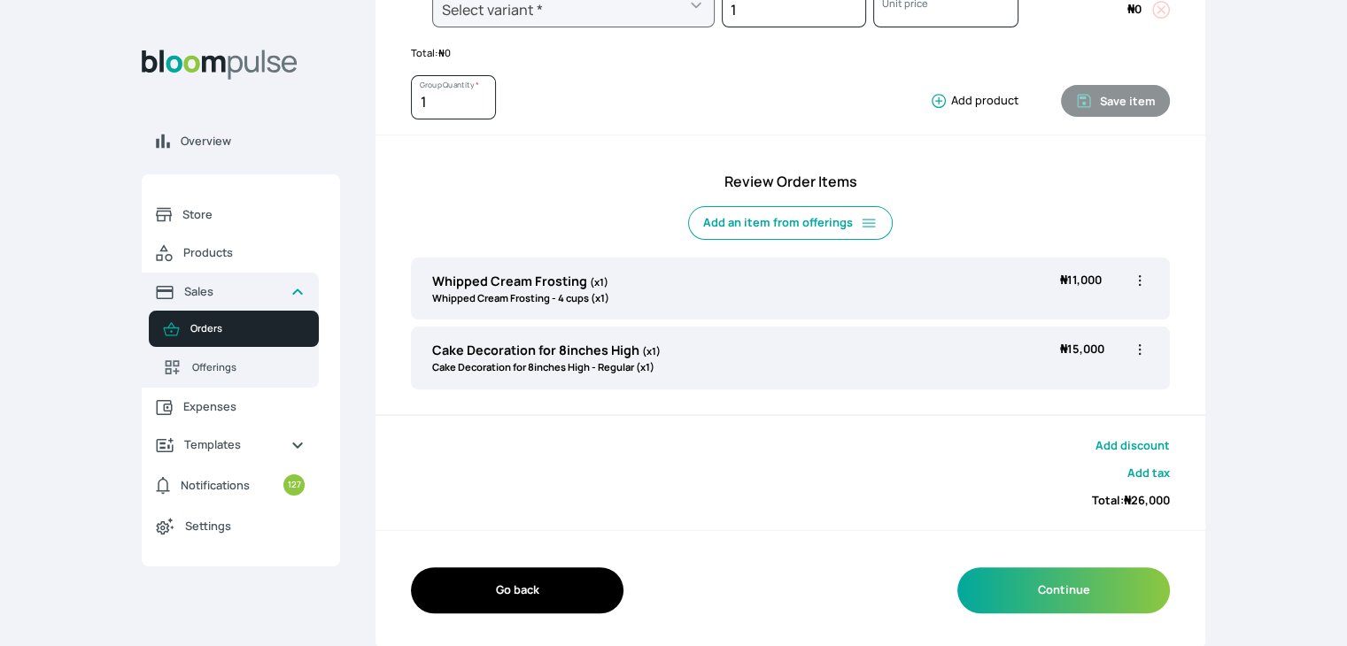
click at [1143, 277] on icon "button" at bounding box center [1140, 281] width 18 height 18
click at [1056, 365] on li "Delete" at bounding box center [1071, 381] width 156 height 32
click at [1141, 344] on icon "button" at bounding box center [1140, 350] width 18 height 18
click at [1038, 443] on span "Delete" at bounding box center [1044, 450] width 33 height 15
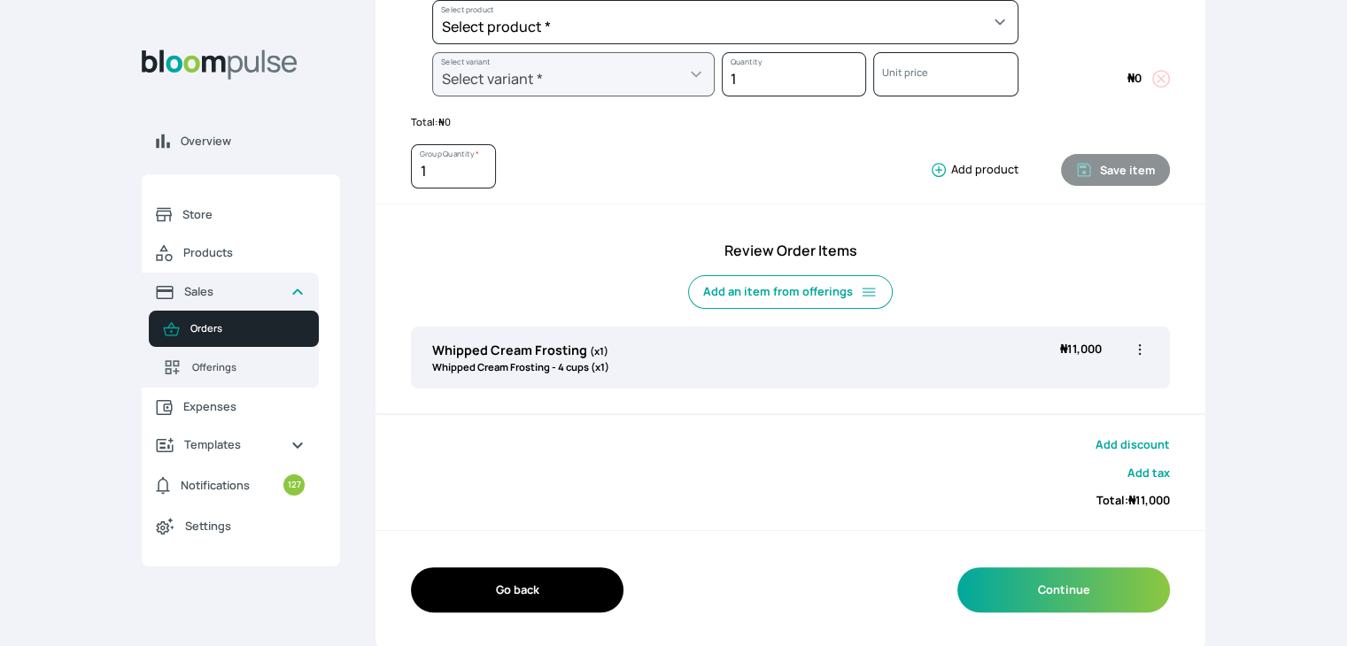
click at [1134, 349] on icon "button" at bounding box center [1140, 350] width 18 height 18
click at [1056, 446] on span "Delete" at bounding box center [1044, 450] width 33 height 15
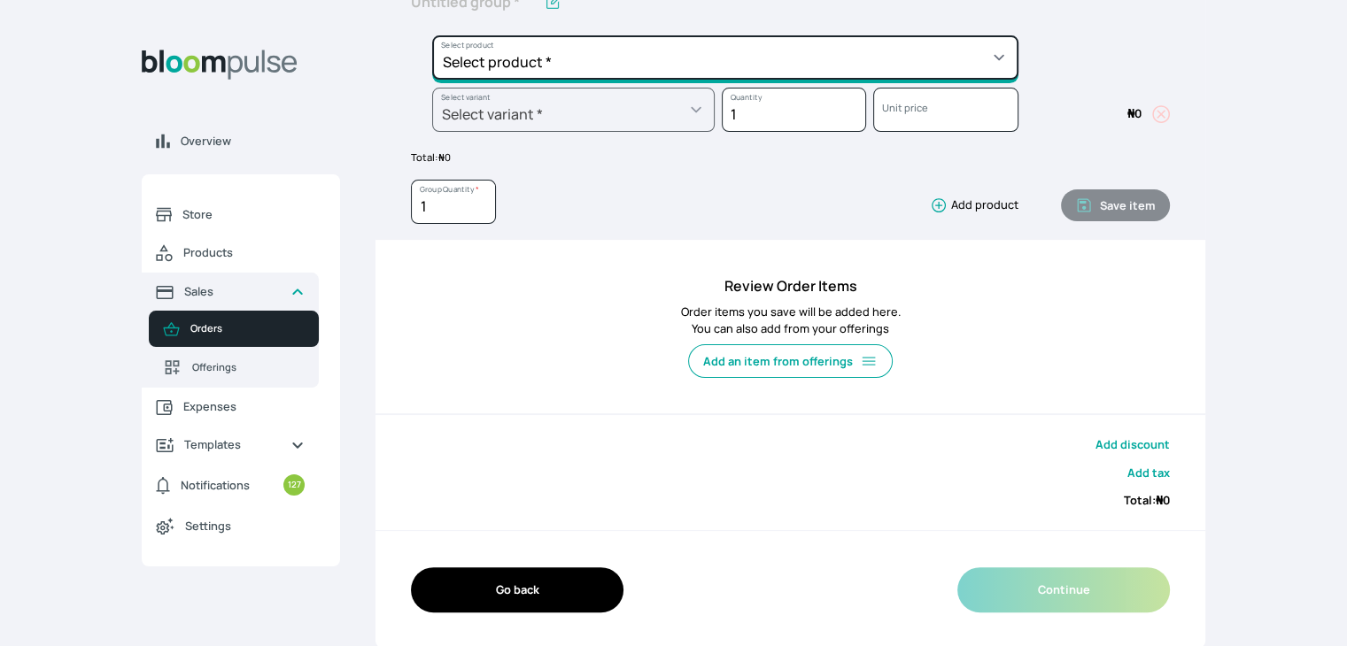
click at [950, 47] on select "Select product * Cake Decoration for 8inches High Chocolate oil based Round Cak…" at bounding box center [725, 57] width 586 height 44
select select "a288c6ae-7a33-4d48-9e4d-feb53a4d1c56"
click at [432, 35] on select "Select product * Cake Decoration for 8inches High Chocolate oil based Round Cak…" at bounding box center [725, 57] width 586 height 44
type input "Pound Round Cake"
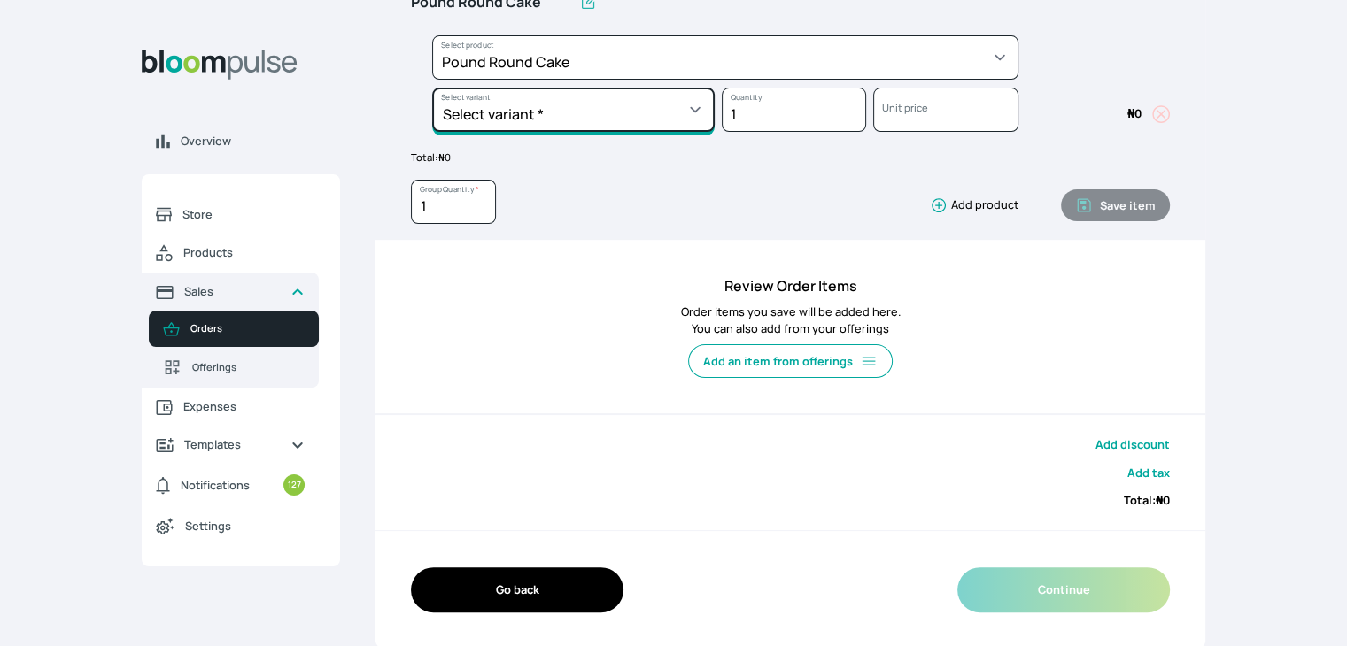
click at [677, 111] on select "Select variant * 10inches 11inches 12inches 13inches 14inches 6inches 7inches 8…" at bounding box center [573, 110] width 282 height 44
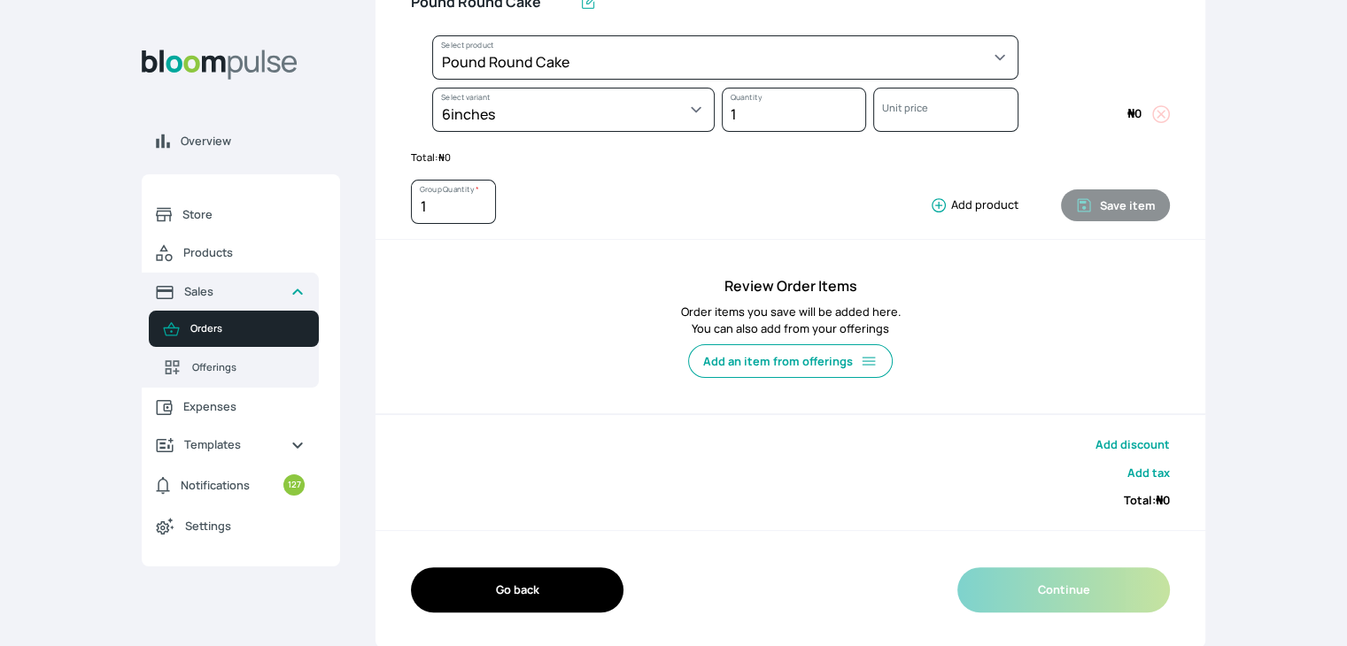
select select "a288c6ae-7a33-4d48-9e4d-feb53a4d1c56"
select select "aea4e495-404d-4082-b042-f4043adda4db"
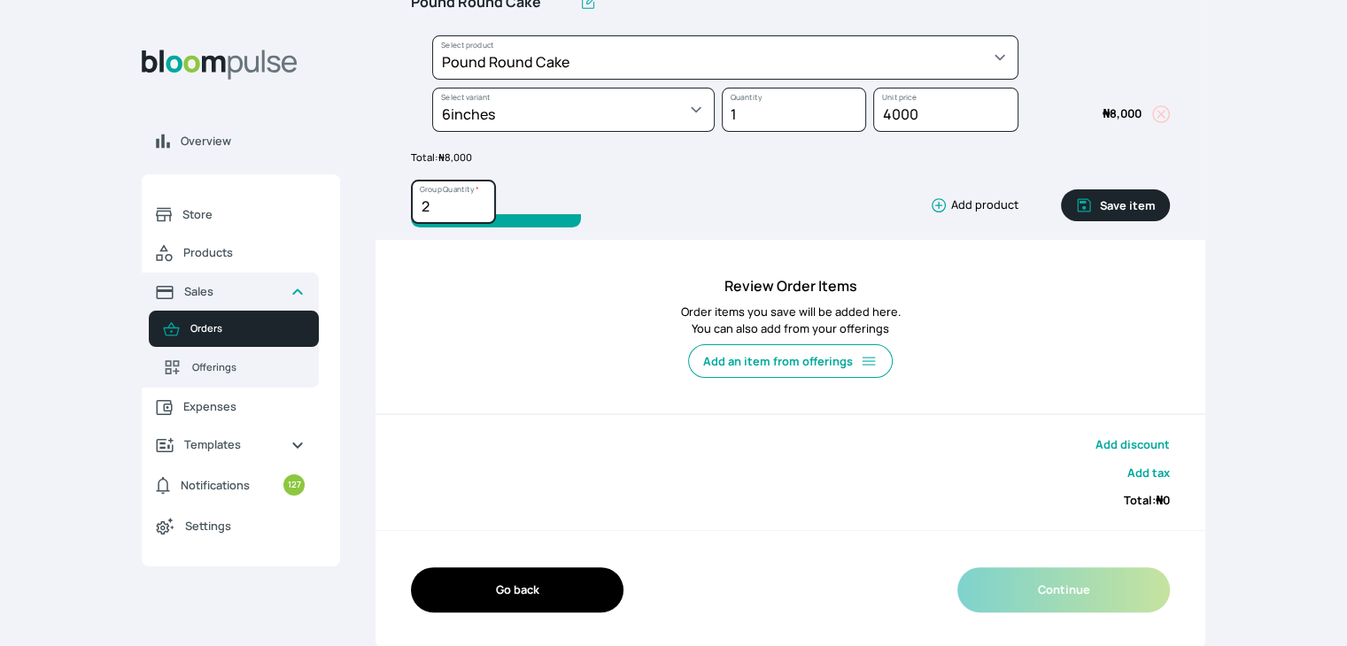
type input "2"
click at [484, 197] on input "2" at bounding box center [453, 202] width 85 height 44
click at [1118, 195] on button "Save item" at bounding box center [1115, 206] width 109 height 32
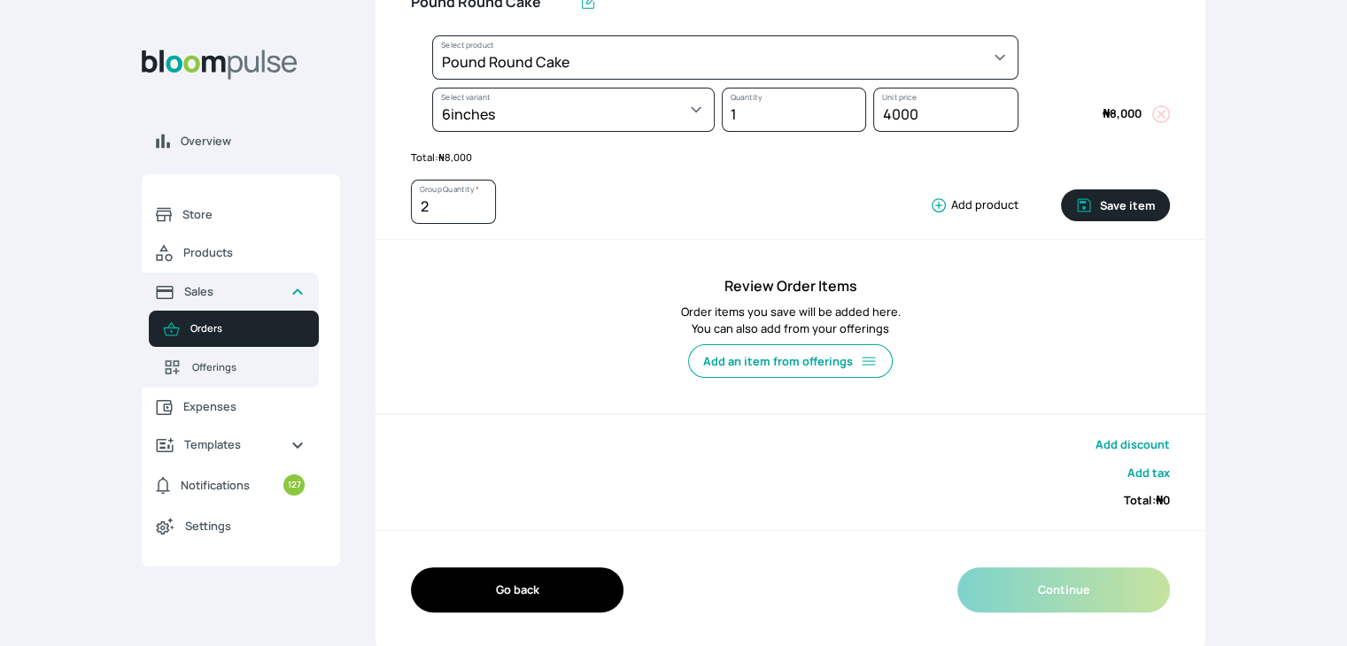
type input "1"
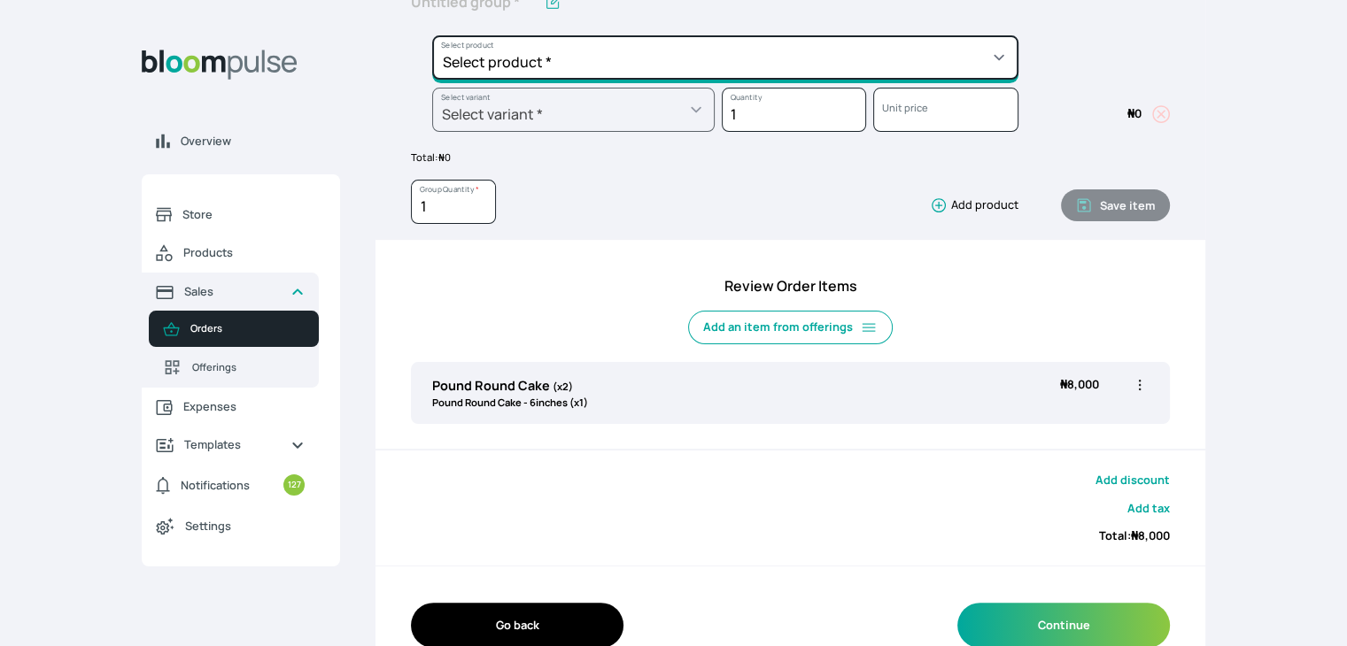
click at [820, 68] on select "Select product * Cake Decoration for 8inches High Chocolate oil based Round Cak…" at bounding box center [725, 57] width 586 height 44
select select "faa3f75f-3fb1-4296-92a1-8b5bd280e4da"
click at [432, 35] on select "Select product * Cake Decoration for 8inches High Chocolate oil based Round Cak…" at bounding box center [725, 57] width 586 height 44
type input "Royal Buttercream"
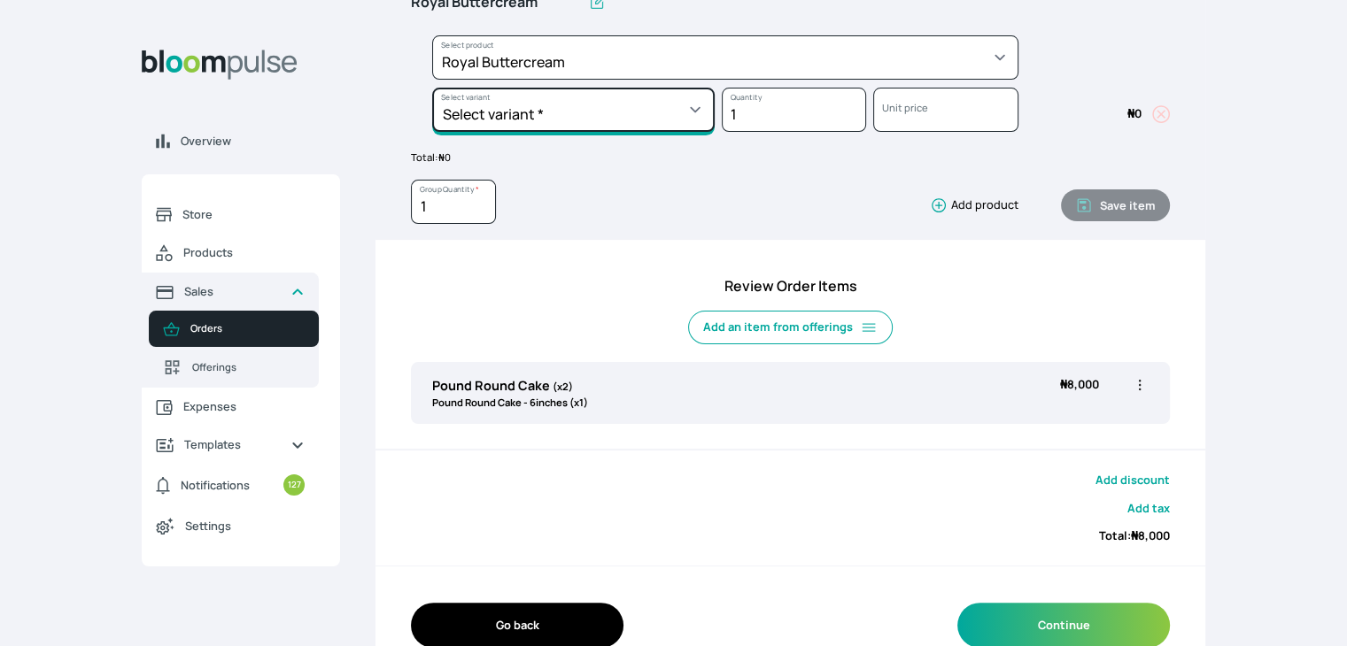
click at [652, 97] on select "Select variant * 1 batch 2 batch" at bounding box center [573, 110] width 282 height 44
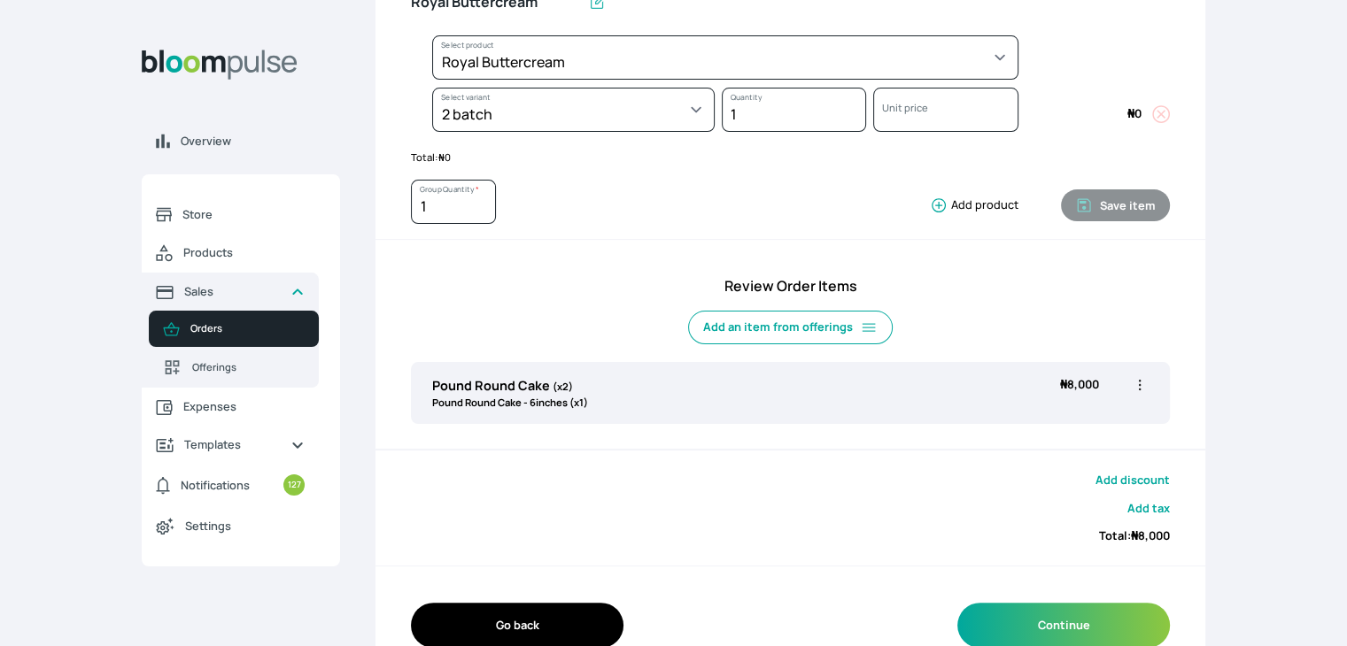
select select "faa3f75f-3fb1-4296-92a1-8b5bd280e4da"
select select "ac053747-6edc-4f7b-9578-26fc978b9f57"
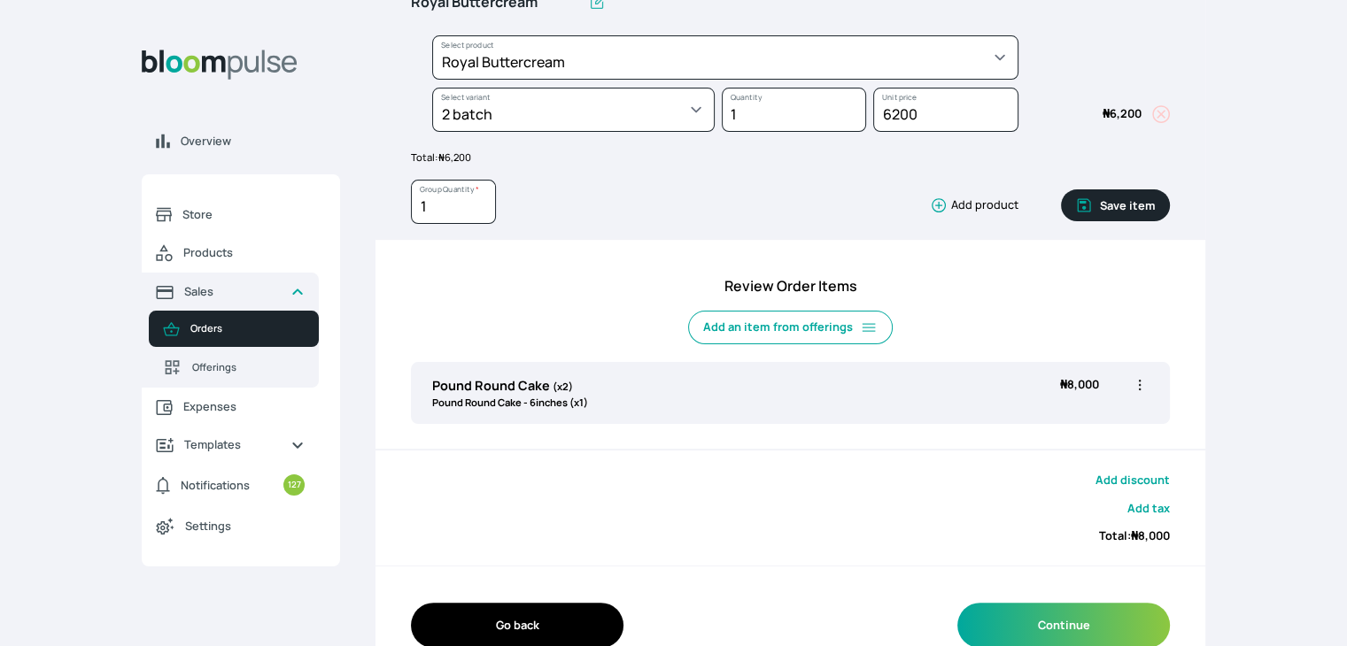
click at [1113, 203] on button "Save item" at bounding box center [1115, 206] width 109 height 32
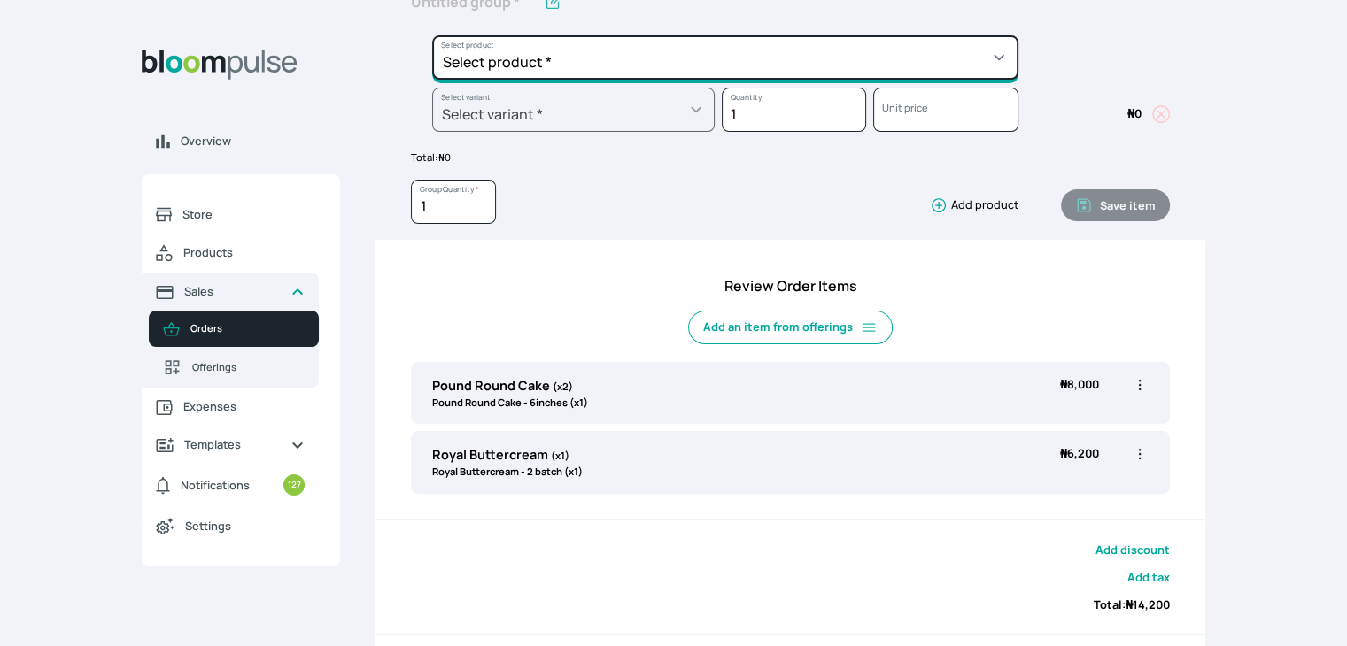
click at [784, 68] on select "Select product * Cake Decoration for 8inches High Chocolate oil based Round Cak…" at bounding box center [725, 57] width 586 height 44
select select "c7c16d97-1b50-48bc-a979-38ef4923035e"
click at [432, 35] on select "Select product * Cake Decoration for 8inches High Chocolate oil based Round Cak…" at bounding box center [725, 57] width 586 height 44
type input "Budget Friendly Whippedcream Decoration"
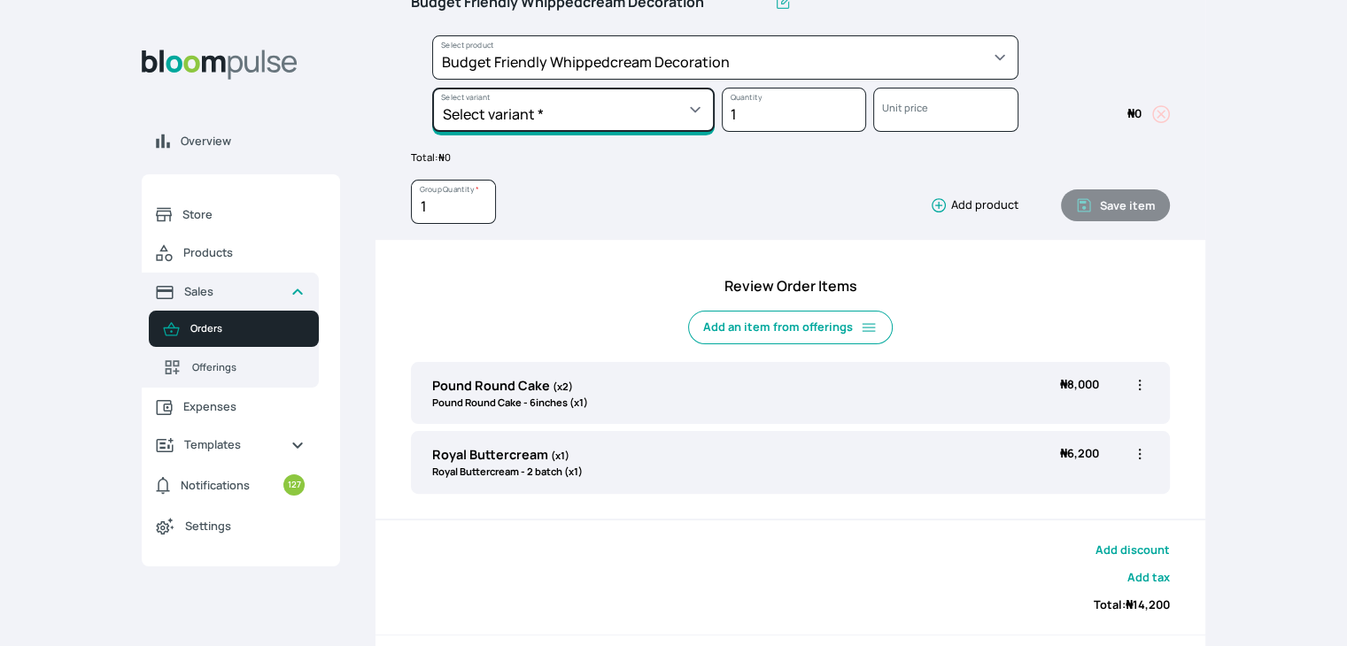
click at [649, 123] on select "Select variant * 8inches Size 6 Size 7" at bounding box center [573, 110] width 282 height 44
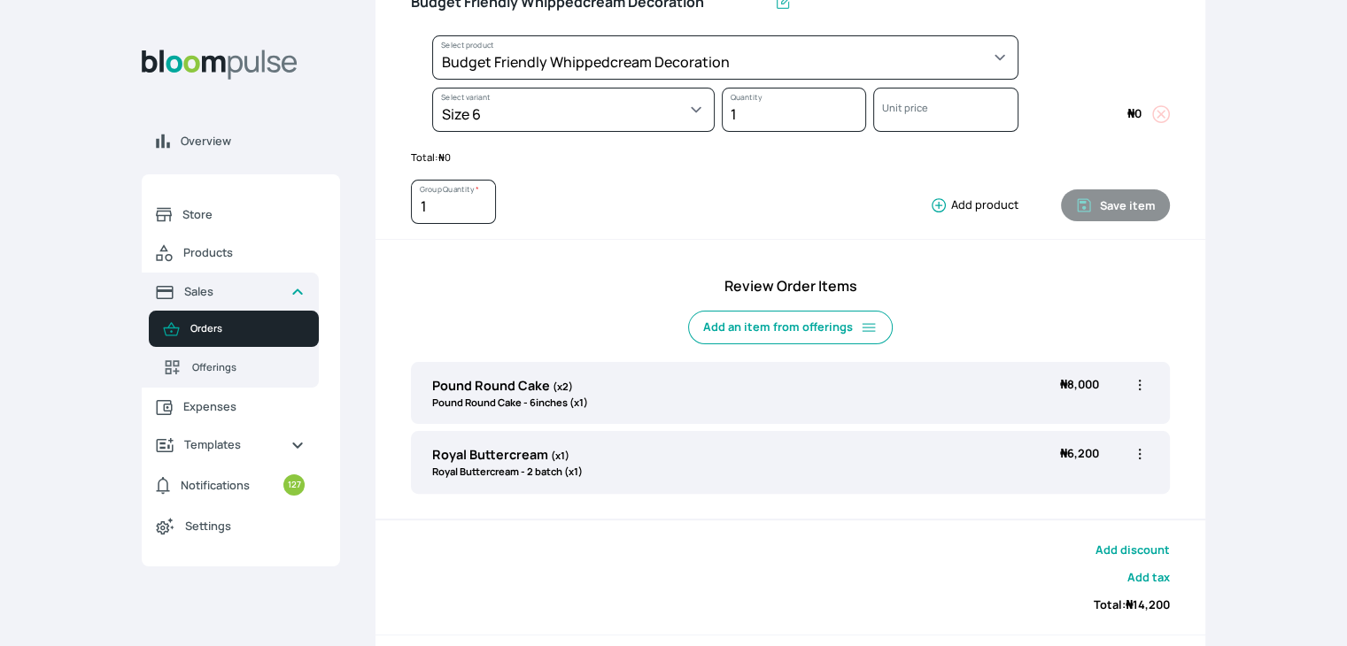
select select "c7c16d97-1b50-48bc-a979-38ef4923035e"
select select "9a421c92-3a05-42b1-b72a-2fdd487d7160"
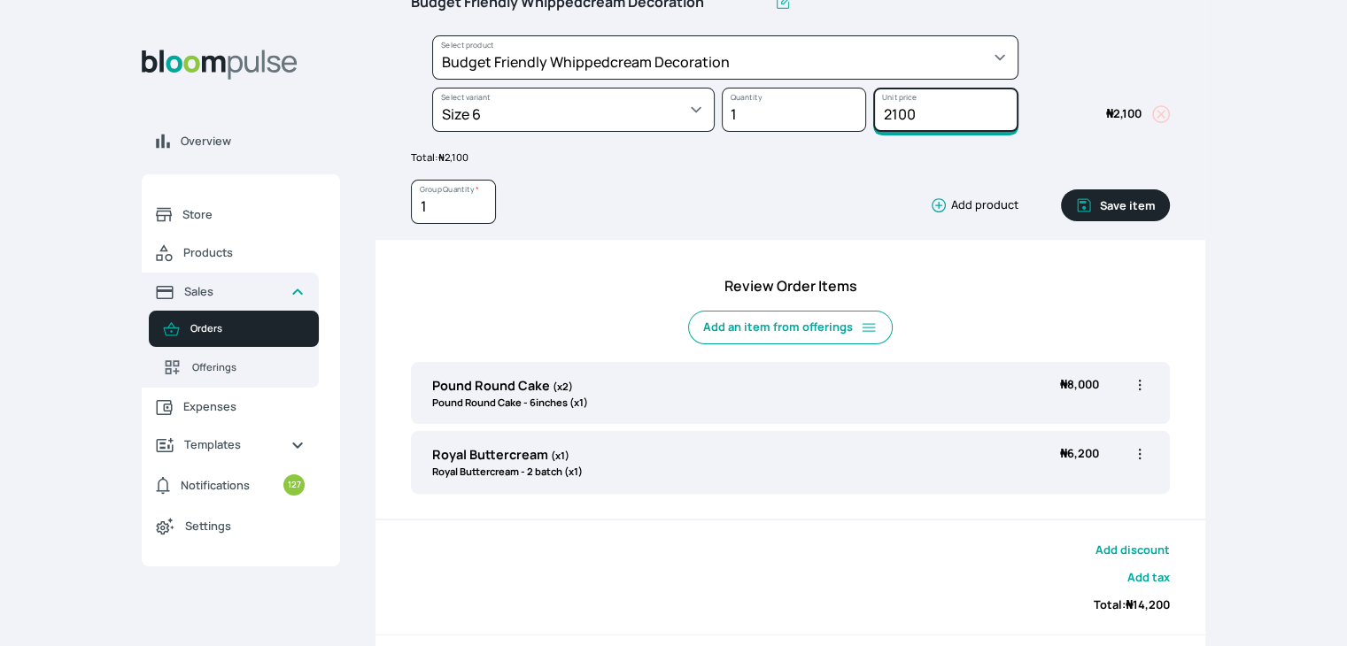
drag, startPoint x: 924, startPoint y: 111, endPoint x: 845, endPoint y: 114, distance: 78.9
click at [845, 114] on div "Select product * Cake Decoration for 8inches High Chocolate oil based Round Cak…" at bounding box center [790, 87] width 759 height 104
type input "3500"
click at [1135, 207] on button "Save item" at bounding box center [1115, 206] width 109 height 32
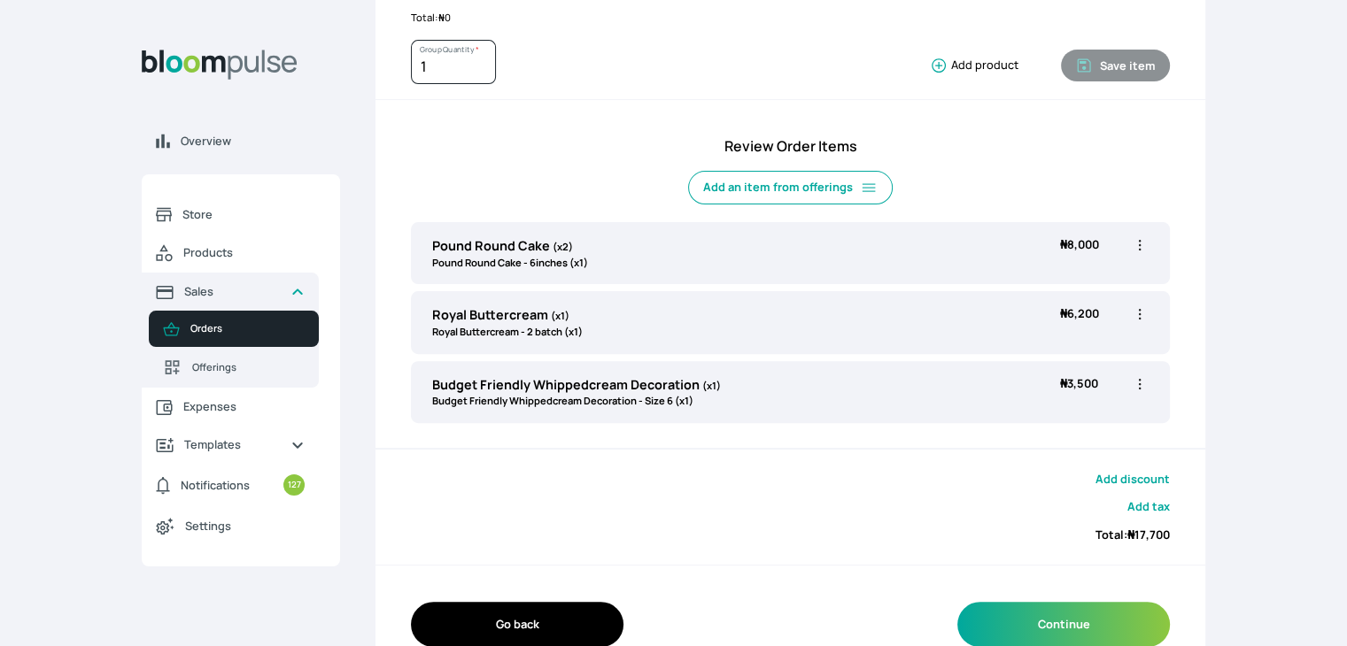
scroll to position [492, 0]
